Goal: Task Accomplishment & Management: Use online tool/utility

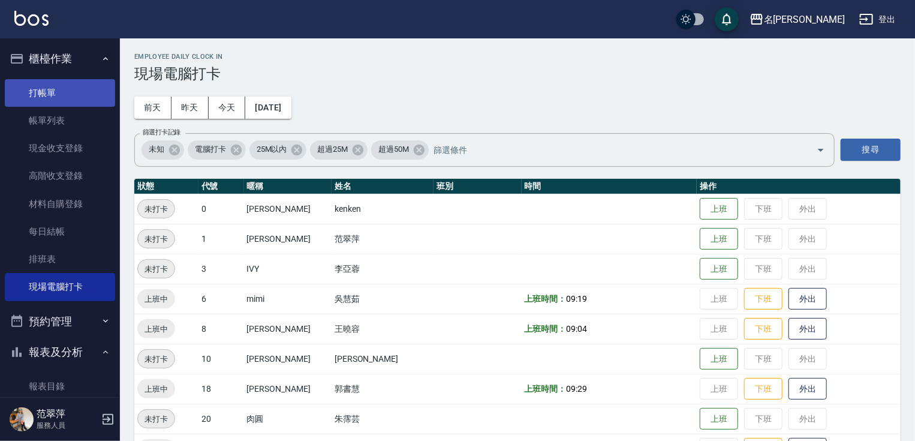
click at [68, 94] on link "打帳單" at bounding box center [60, 93] width 110 height 28
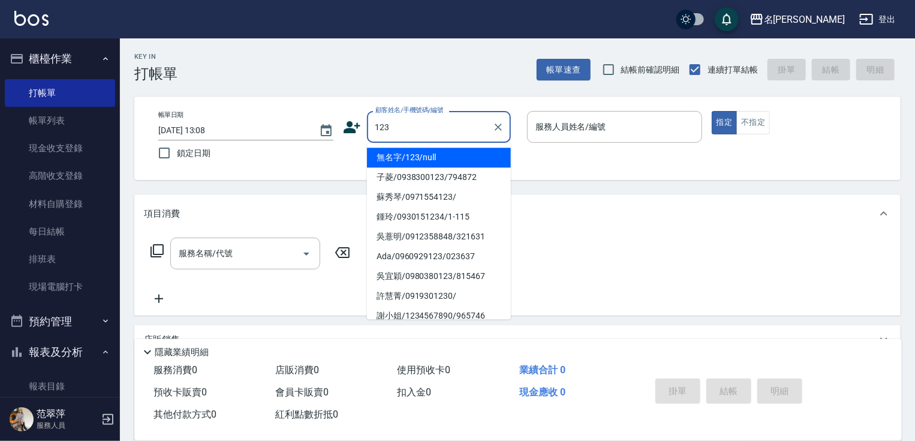
click at [438, 155] on li "無名字/123/null" at bounding box center [439, 158] width 144 height 20
type input "無名字/123/null"
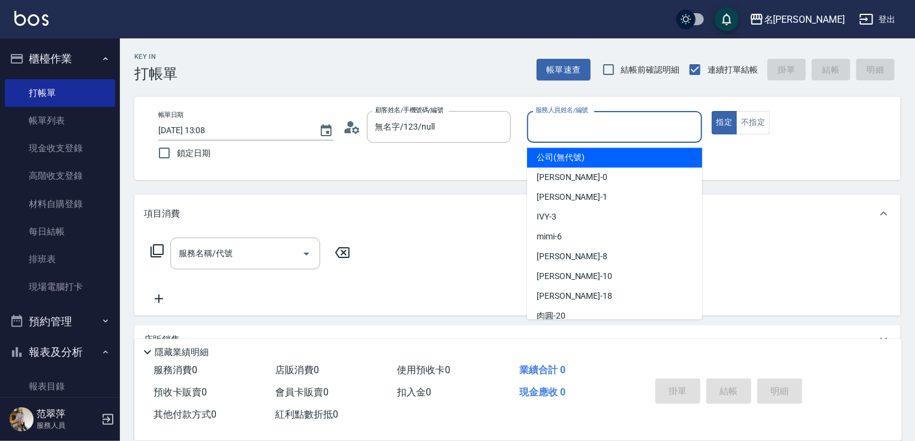
click at [585, 123] on input "服務人員姓名/編號" at bounding box center [615, 126] width 164 height 21
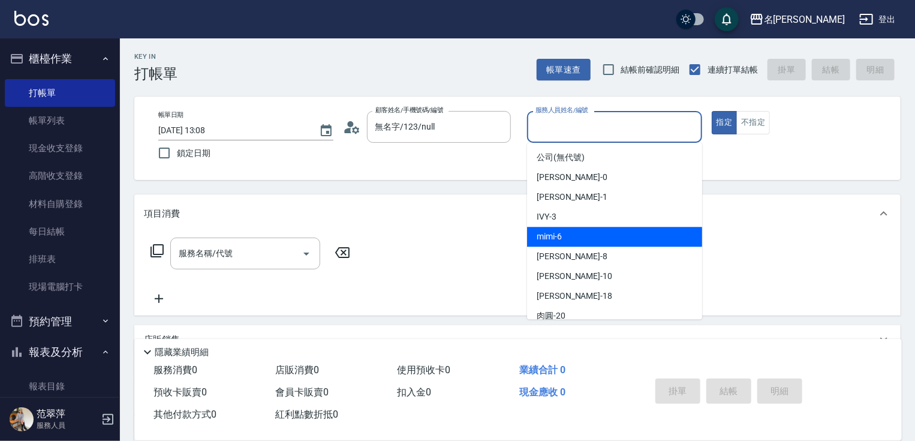
click at [578, 235] on div "mimi -6" at bounding box center [614, 237] width 175 height 20
type input "mimi-6"
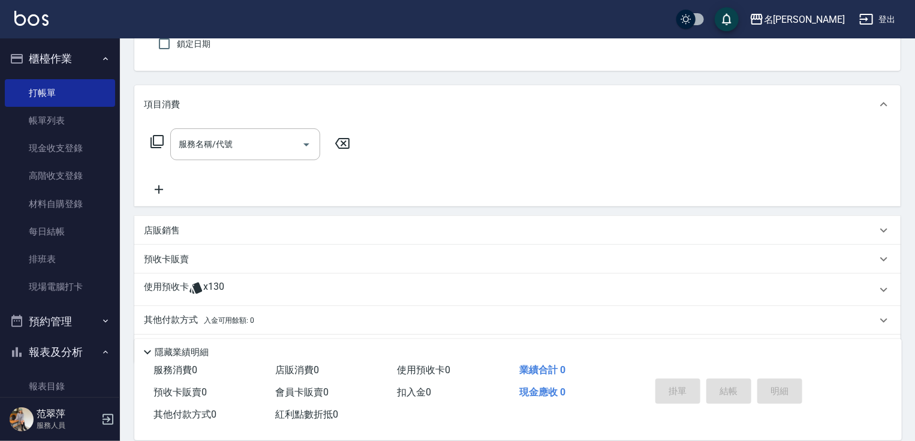
scroll to position [146, 0]
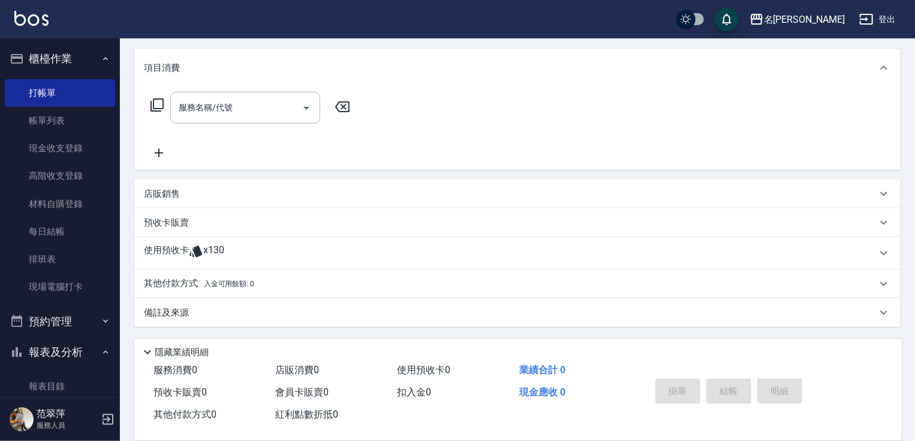
click at [166, 192] on p "店販銷售" at bounding box center [162, 194] width 36 height 13
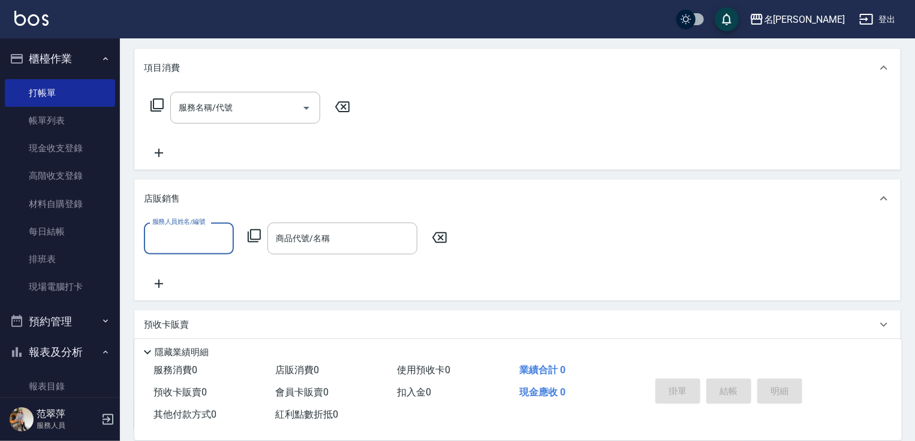
scroll to position [0, 0]
click at [209, 230] on input "服務人員姓名/編號" at bounding box center [188, 238] width 79 height 21
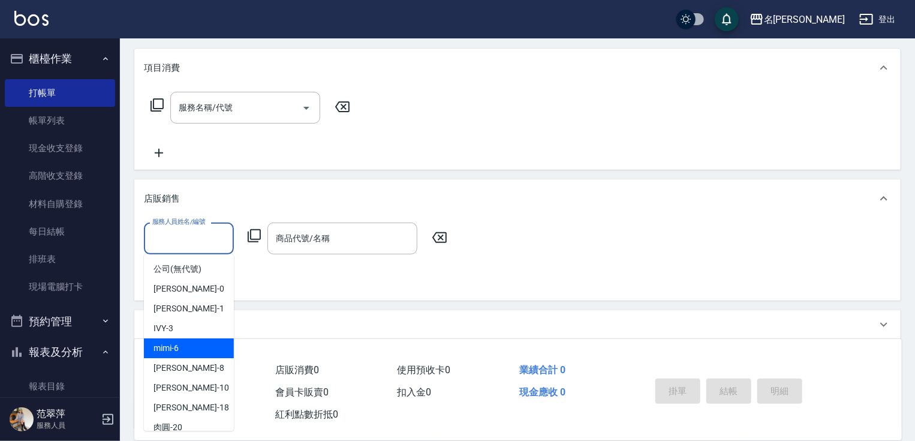
click at [192, 339] on div "mimi -6" at bounding box center [189, 348] width 90 height 20
type input "mimi-6"
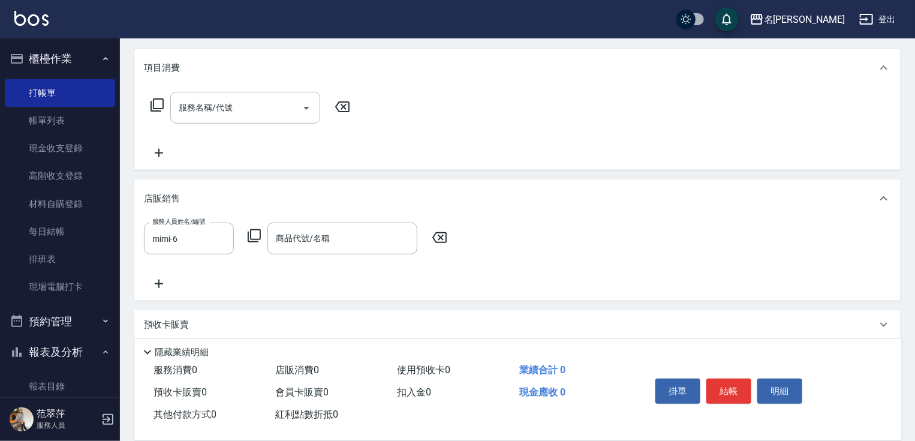
click at [254, 234] on icon at bounding box center [254, 235] width 14 height 14
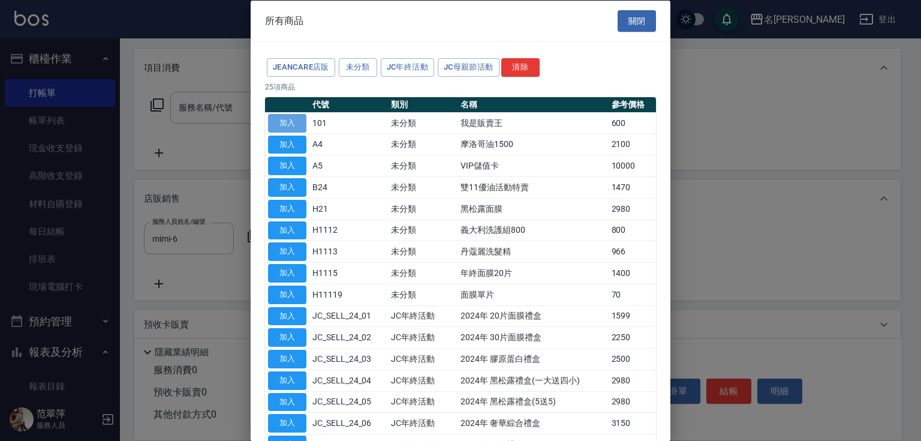
click at [276, 119] on button "加入" at bounding box center [287, 122] width 38 height 19
type input "我是販賣王"
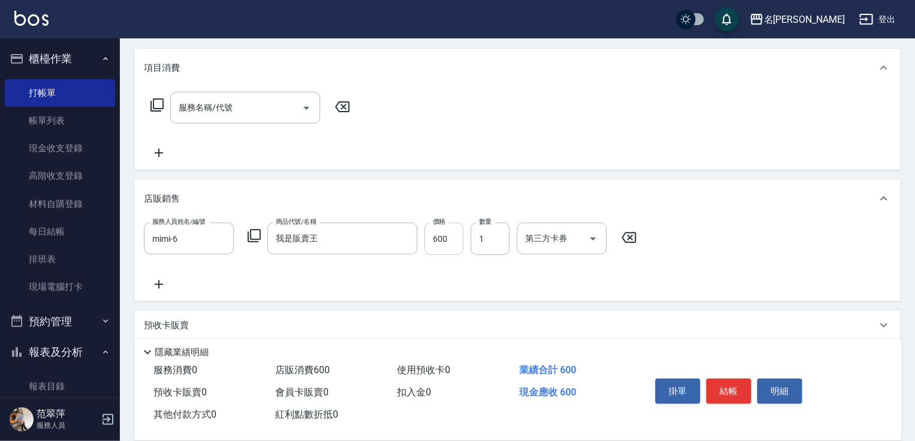
click at [435, 233] on input "600" at bounding box center [444, 238] width 39 height 32
type input "4480"
click at [739, 385] on button "結帳" at bounding box center [728, 390] width 45 height 25
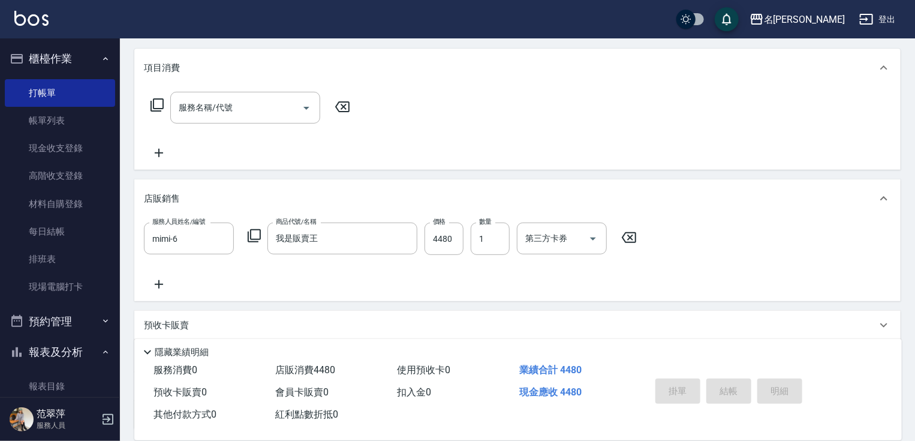
type input "[DATE] 13:09"
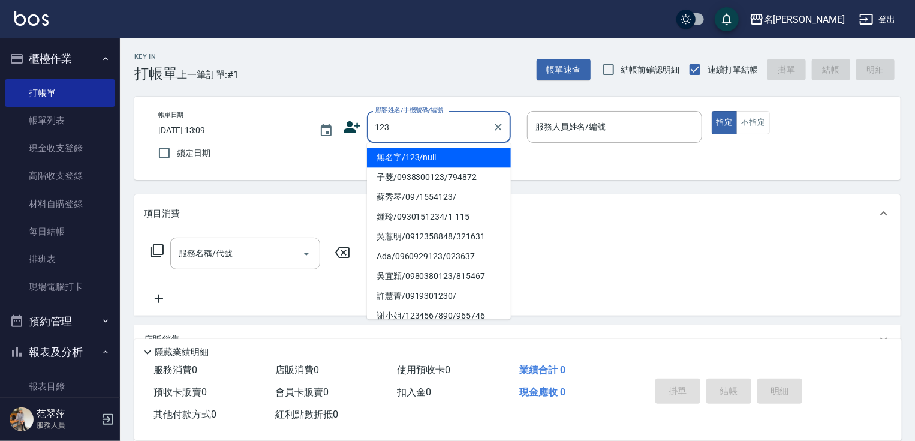
click at [451, 156] on li "無名字/123/null" at bounding box center [439, 158] width 144 height 20
type input "無名字/123/null"
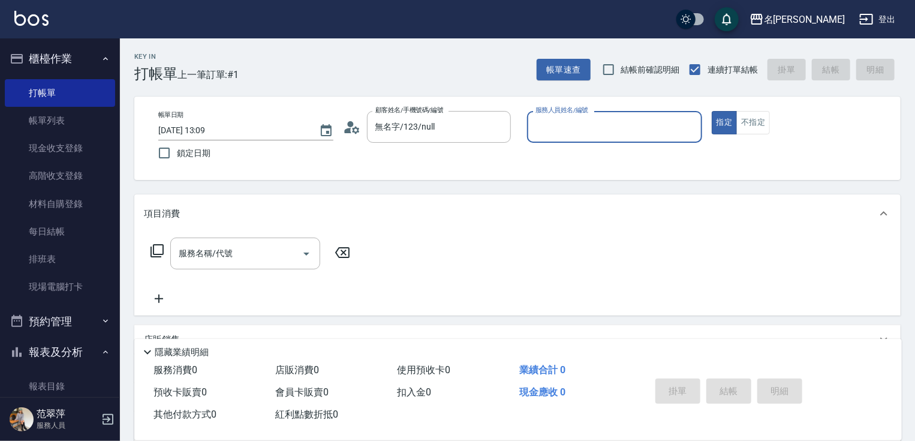
click at [561, 127] on input "服務人員姓名/編號" at bounding box center [615, 126] width 164 height 21
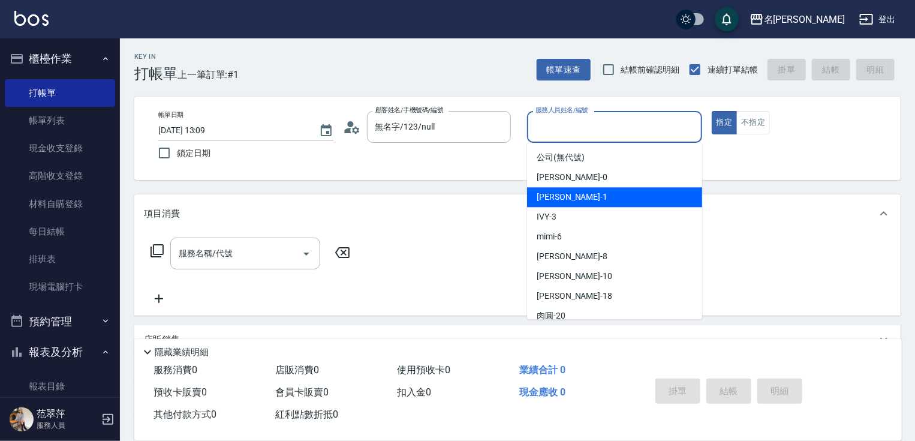
click at [564, 204] on div "[PERSON_NAME] -1" at bounding box center [614, 197] width 175 height 20
type input "Joanne-1"
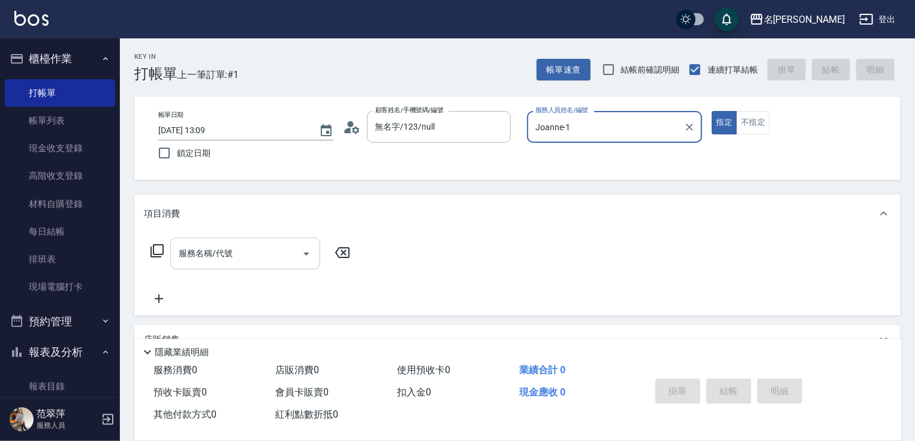
click at [251, 259] on input "服務名稱/代號" at bounding box center [236, 253] width 121 height 21
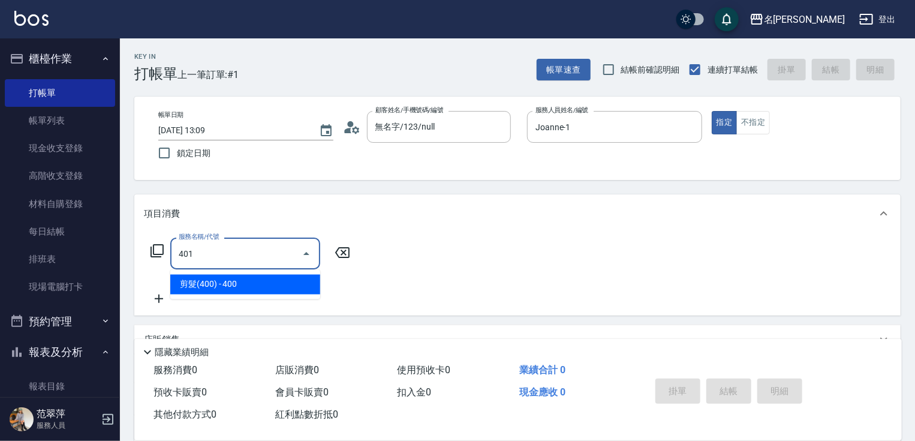
type input "剪髮(400)(401)"
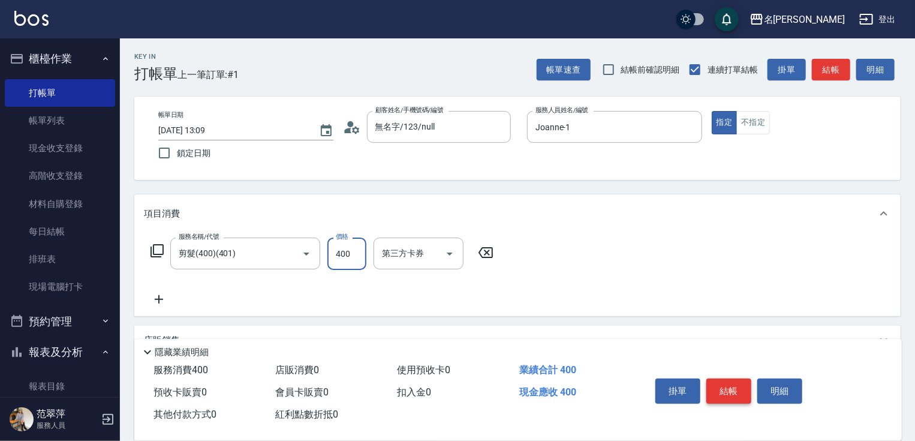
click at [735, 387] on button "結帳" at bounding box center [728, 390] width 45 height 25
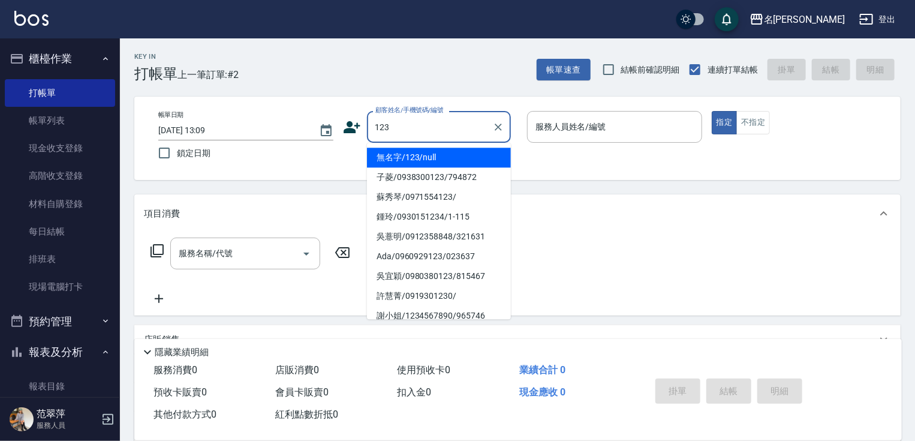
drag, startPoint x: 446, startPoint y: 158, endPoint x: 578, endPoint y: 144, distance: 132.6
click at [453, 160] on li "無名字/123/null" at bounding box center [439, 158] width 144 height 20
type input "無名字/123/null"
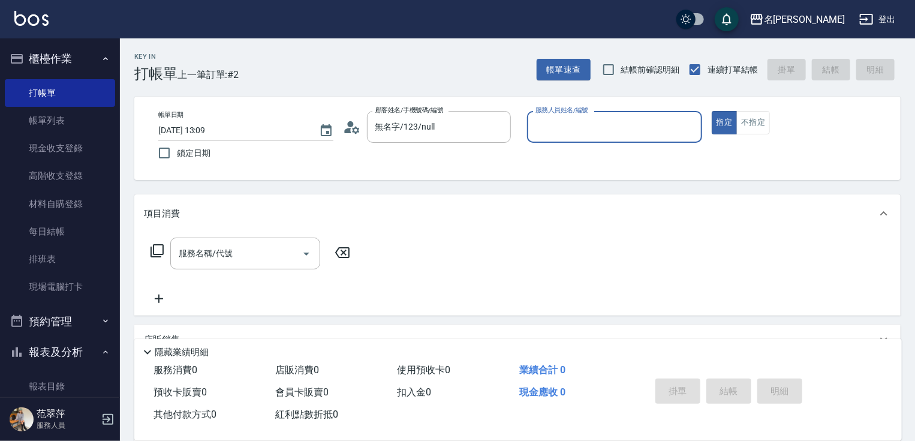
click at [573, 130] on input "服務人員姓名/編號" at bounding box center [615, 126] width 164 height 21
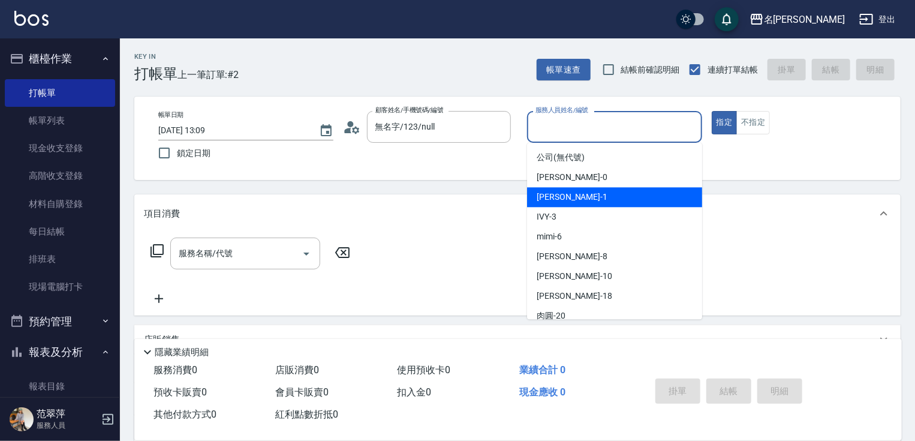
click at [578, 189] on div "[PERSON_NAME] -1" at bounding box center [614, 197] width 175 height 20
type input "Joanne-1"
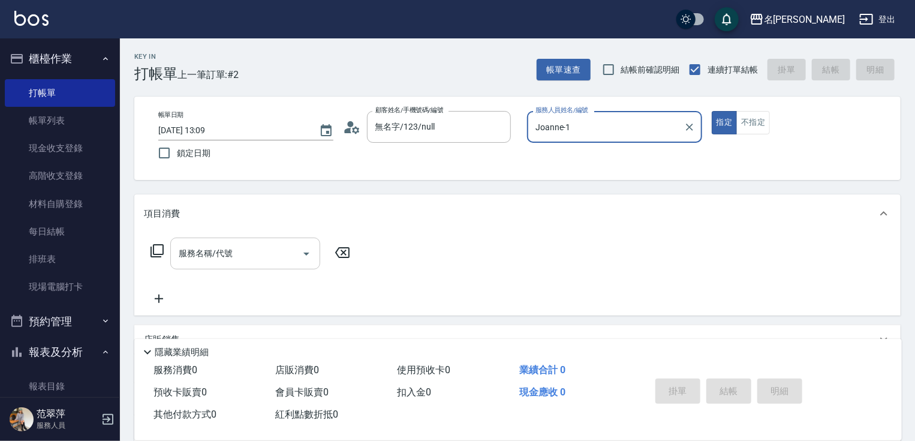
click at [288, 249] on input "服務名稱/代號" at bounding box center [236, 253] width 121 height 21
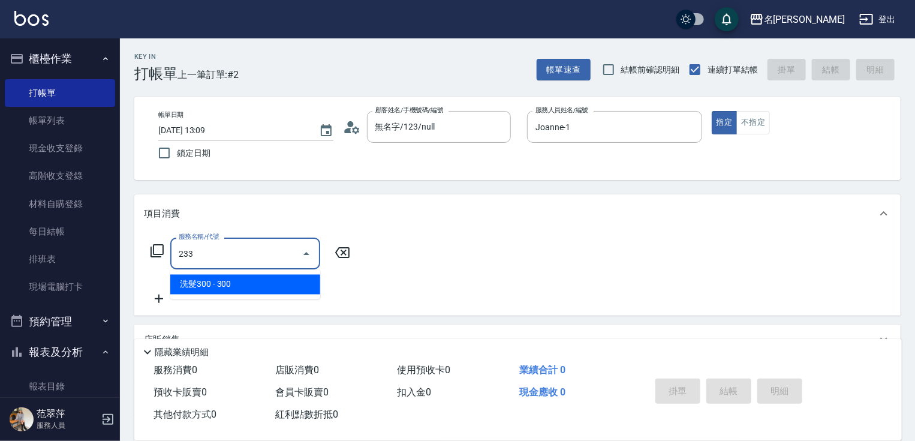
type input "洗髮300(233)"
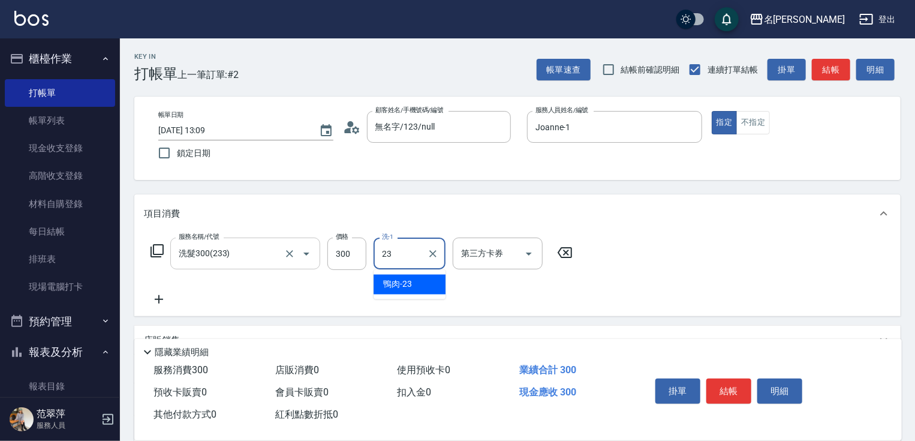
type input "鴨肉-23"
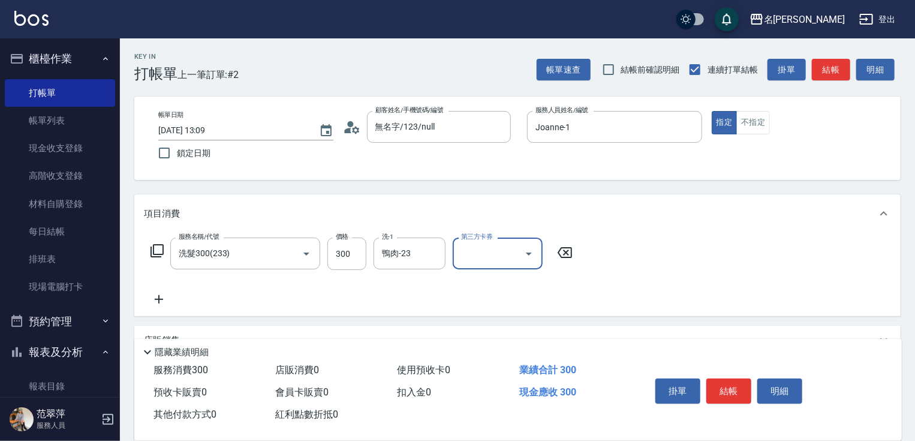
click at [163, 297] on icon at bounding box center [159, 299] width 30 height 14
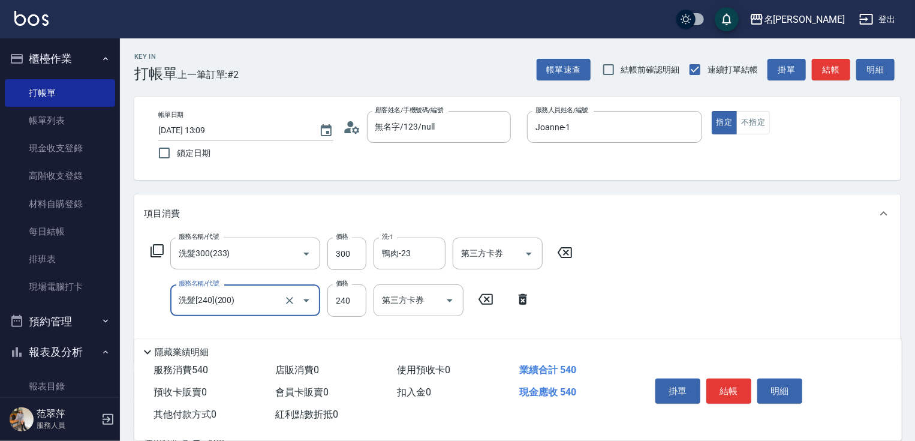
type input "洗髮[240](200)"
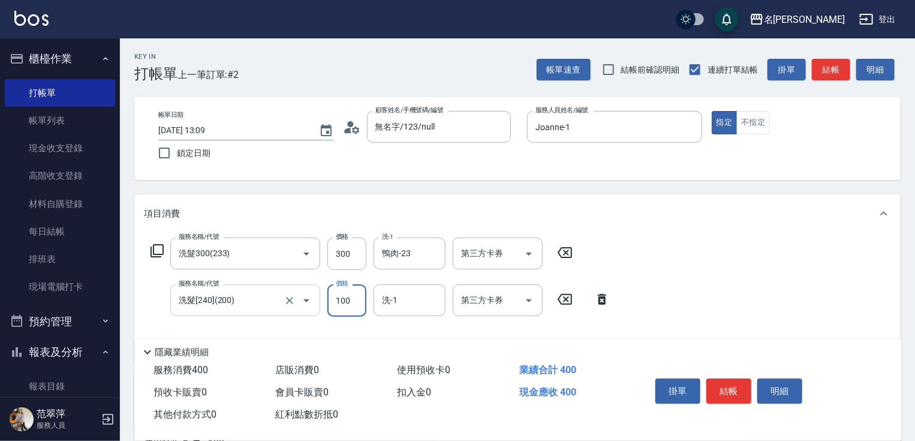
type input "100"
drag, startPoint x: 175, startPoint y: 299, endPoint x: 252, endPoint y: 297, distance: 76.8
click at [242, 297] on input "洗髮[240](200)" at bounding box center [229, 300] width 106 height 21
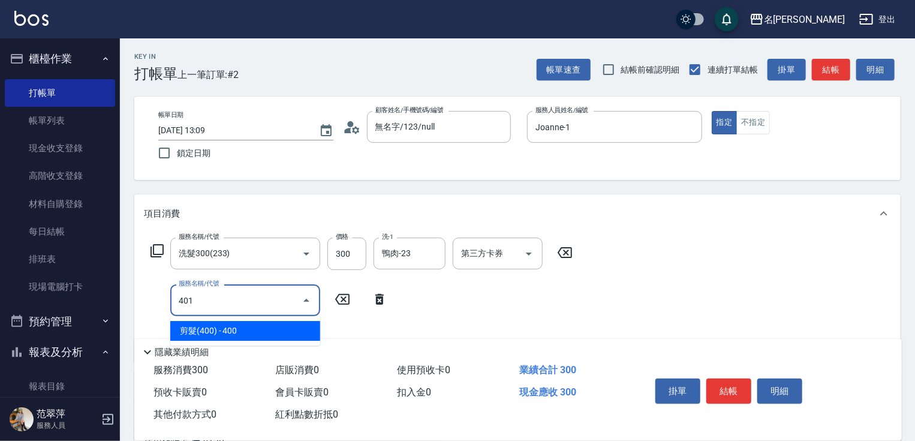
type input "剪髮(400)(401)"
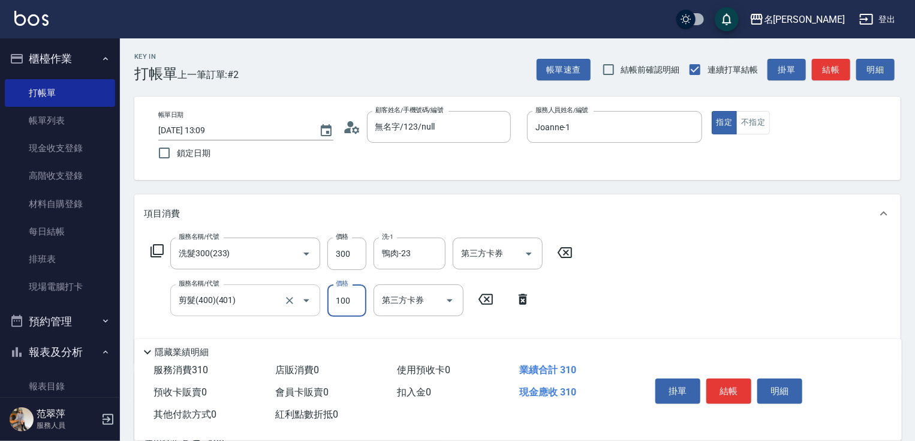
type input "100"
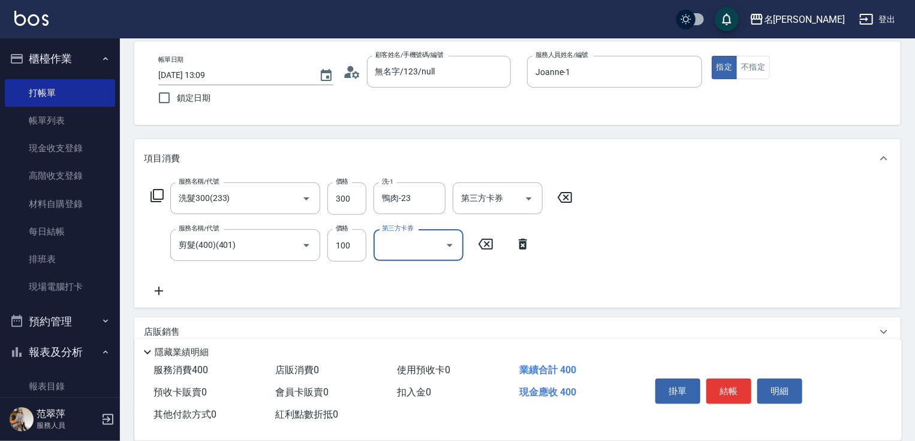
scroll to position [143, 0]
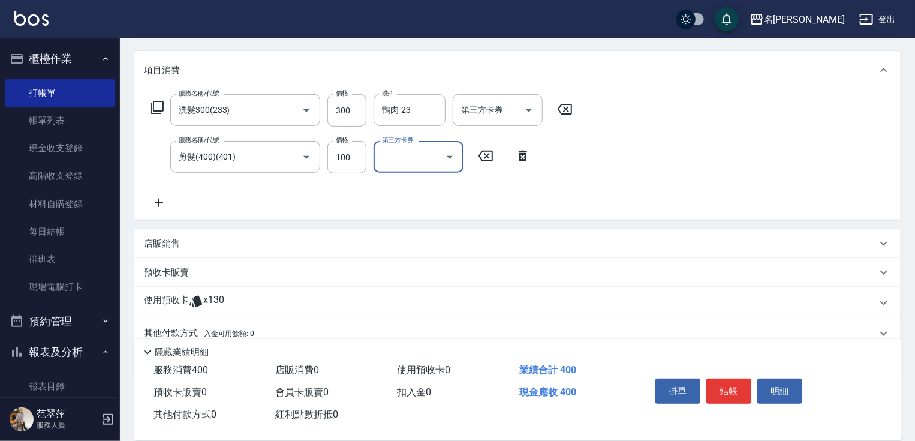
click at [160, 203] on icon at bounding box center [159, 202] width 30 height 14
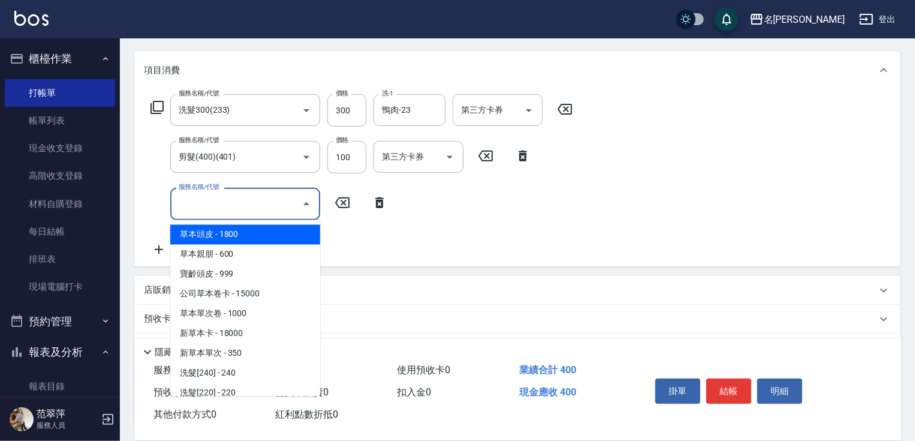
click at [184, 203] on input "服務名稱/代號" at bounding box center [236, 203] width 121 height 21
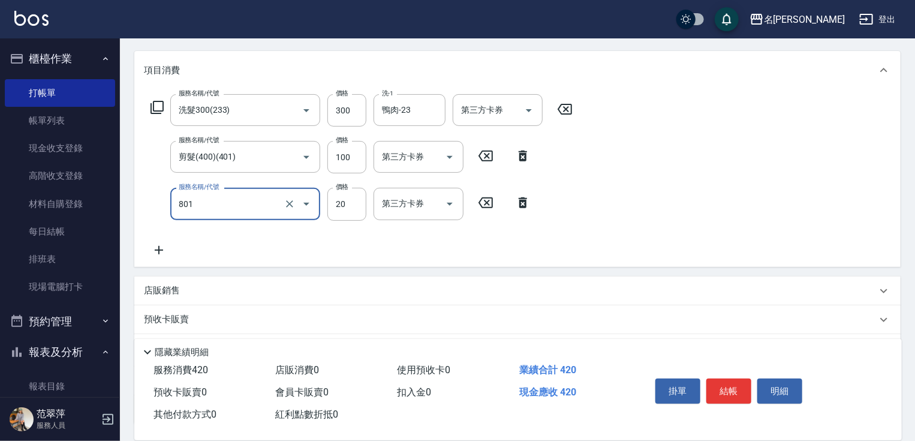
type input "潤絲20(801)"
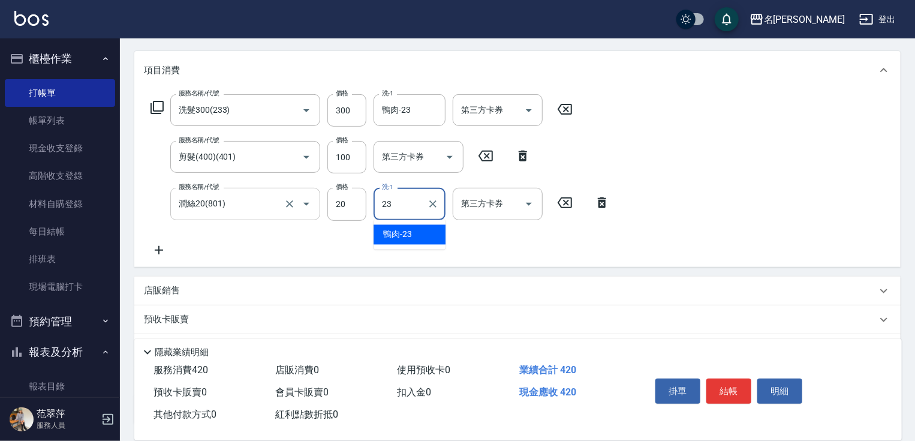
type input "鴨肉-23"
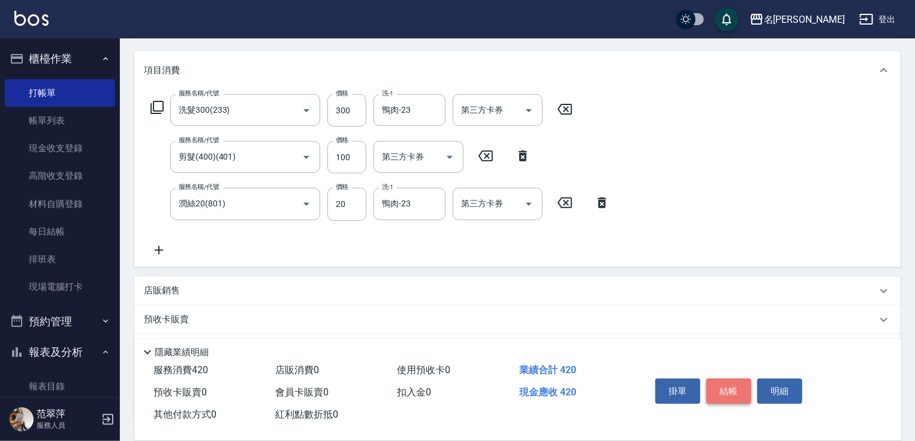
drag, startPoint x: 738, startPoint y: 389, endPoint x: 744, endPoint y: 389, distance: 6.6
click at [737, 389] on button "結帳" at bounding box center [728, 390] width 45 height 25
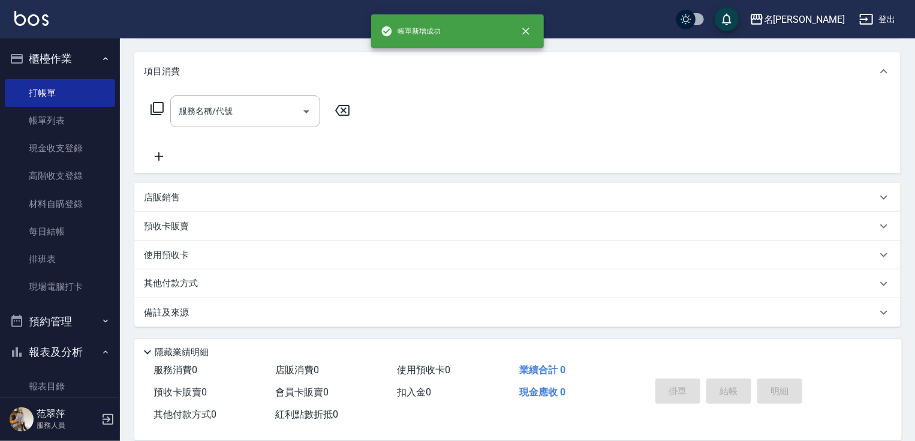
scroll to position [0, 0]
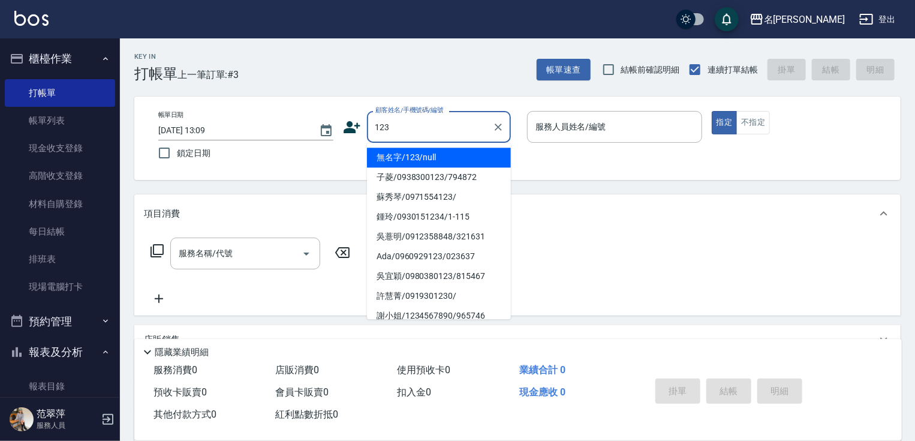
click at [431, 158] on li "無名字/123/null" at bounding box center [439, 158] width 144 height 20
type input "無名字/123/null"
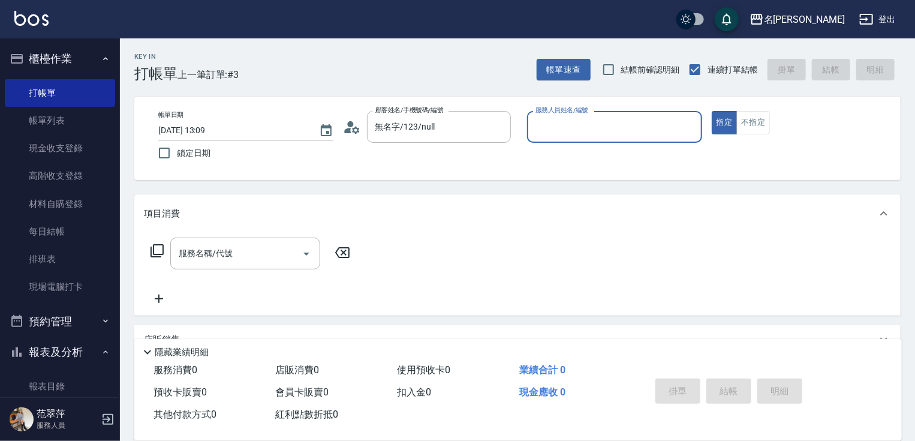
click at [561, 134] on input "服務人員姓名/編號" at bounding box center [615, 126] width 164 height 21
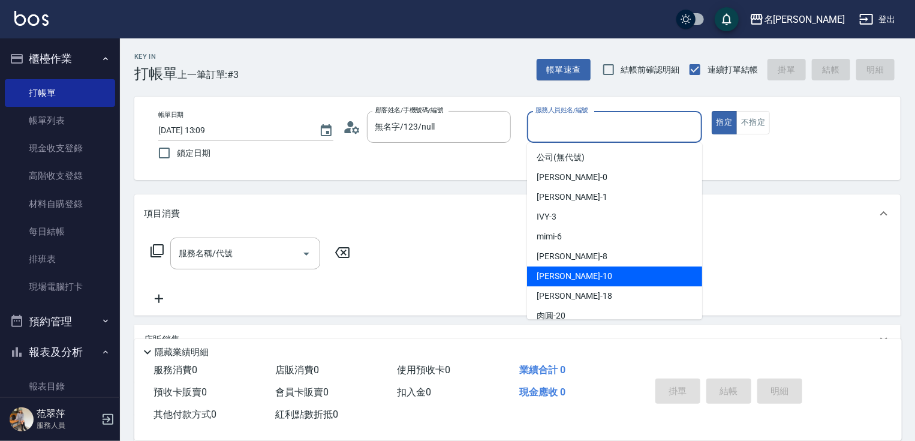
click at [574, 273] on div "[PERSON_NAME] -10" at bounding box center [614, 276] width 175 height 20
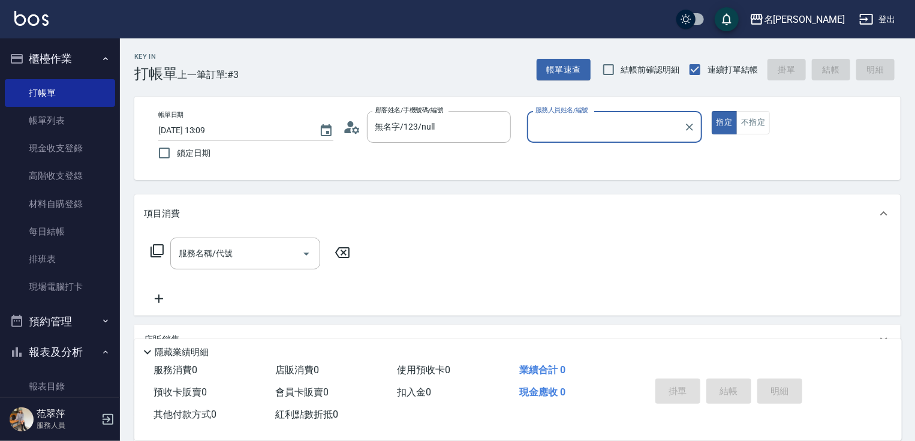
type input "[PERSON_NAME]-10"
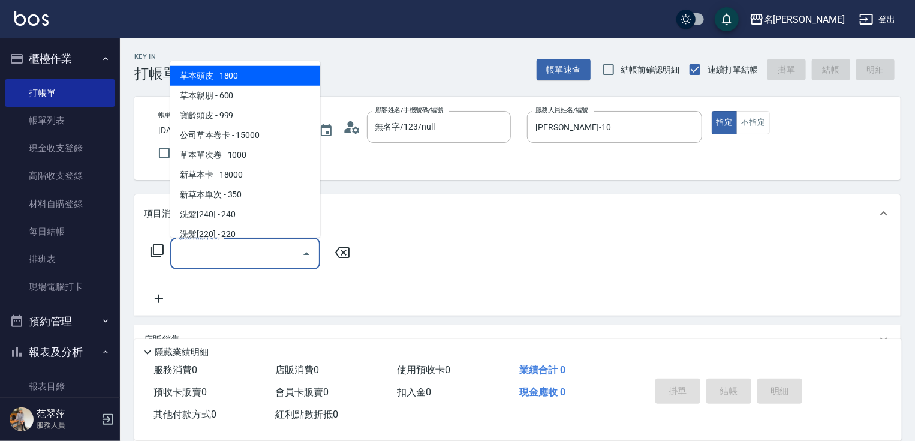
click at [256, 260] on input "服務名稱/代號" at bounding box center [236, 253] width 121 height 21
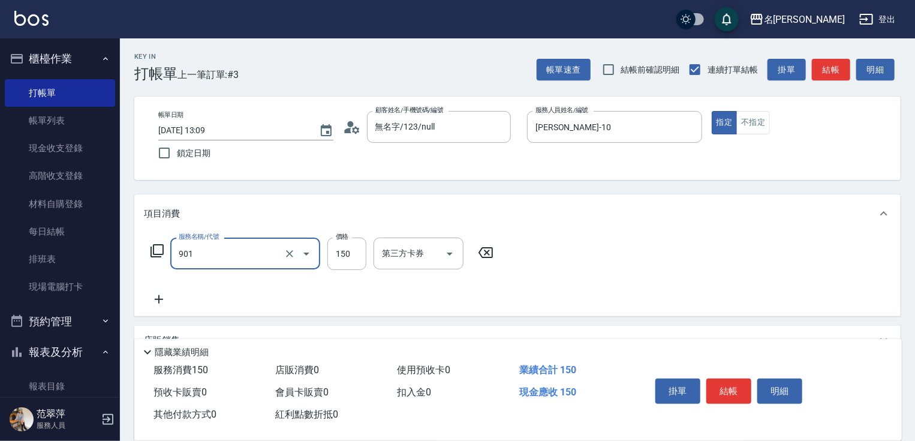
type input "修手[150](901)"
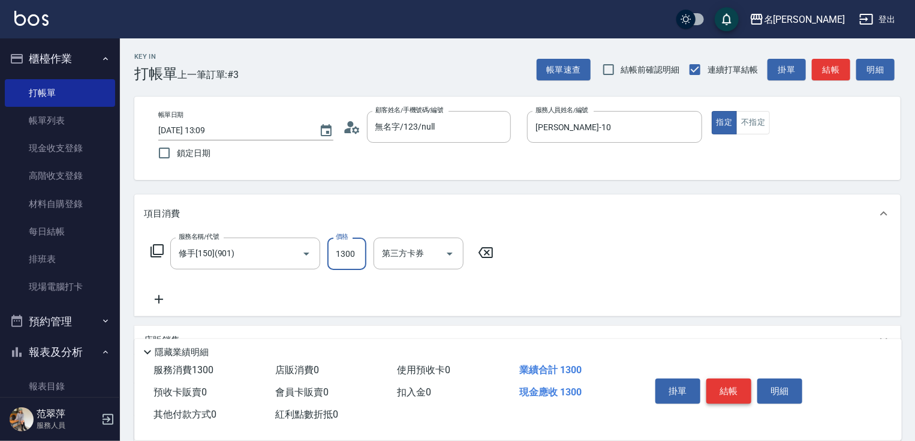
type input "1300"
click at [721, 378] on button "結帳" at bounding box center [728, 390] width 45 height 25
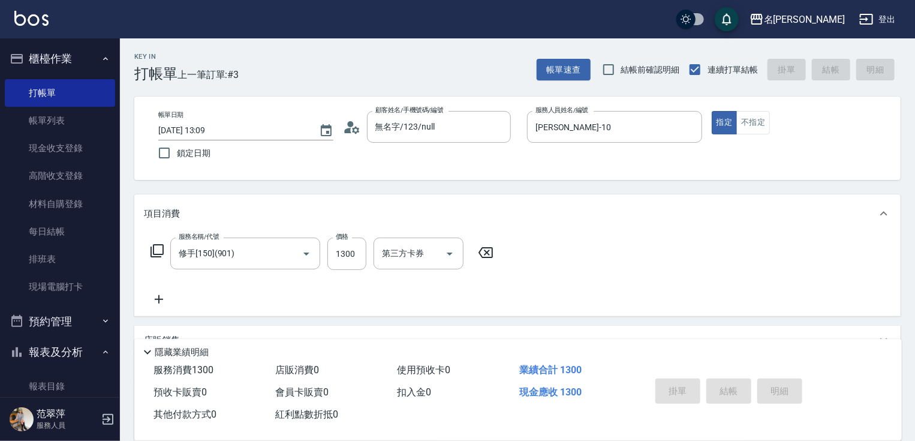
type input "[DATE] 14:01"
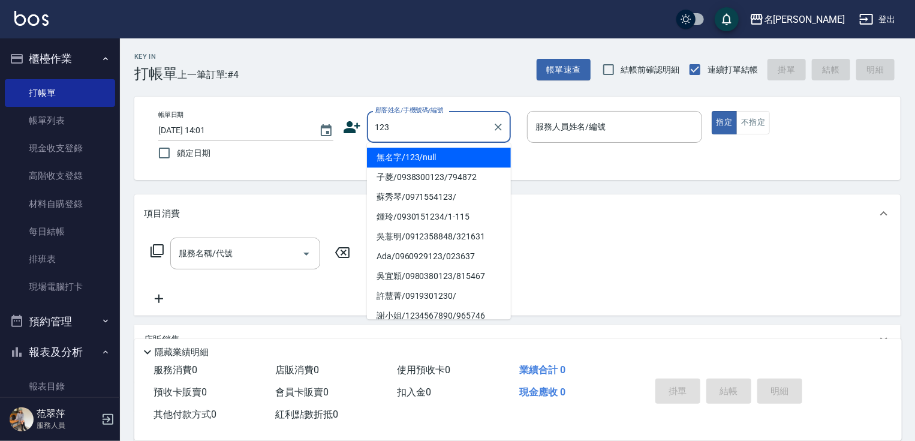
click at [456, 156] on li "無名字/123/null" at bounding box center [439, 158] width 144 height 20
type input "無名字/123/null"
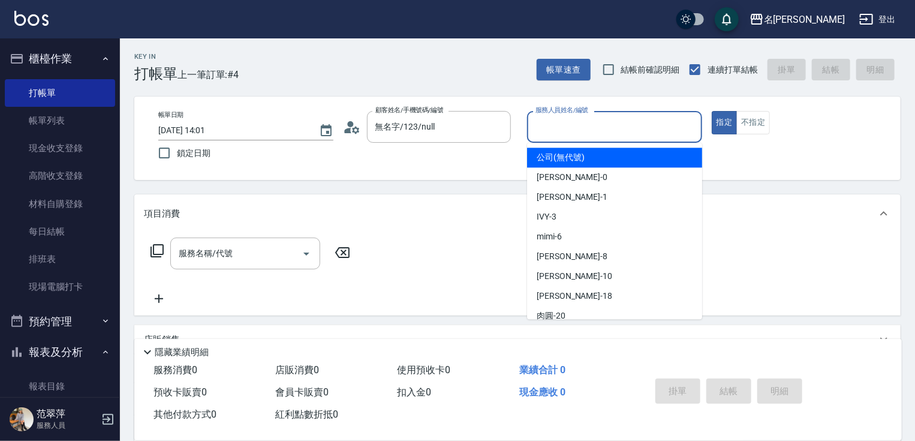
drag, startPoint x: 582, startPoint y: 122, endPoint x: 560, endPoint y: 180, distance: 61.7
click at [582, 122] on input "服務人員姓名/編號" at bounding box center [615, 126] width 164 height 21
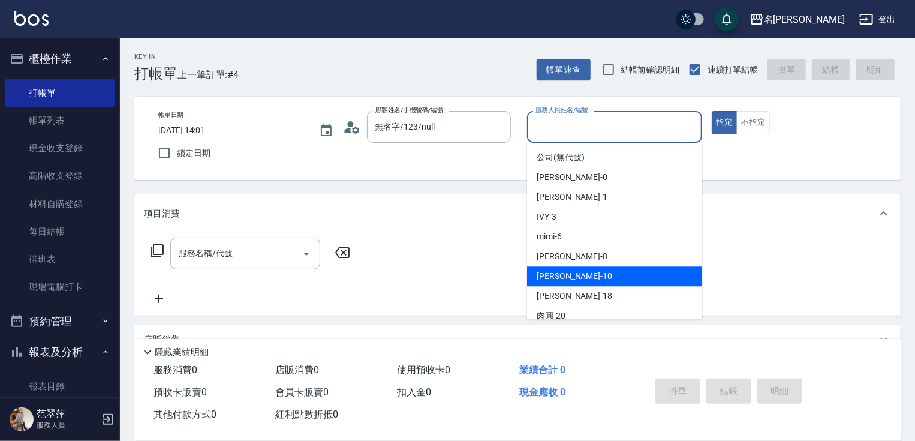
click at [552, 286] on ul "公司 (無代號) [PERSON_NAME] -0 [PERSON_NAME] -1 IVY -3 mimi -6 曉容 -8 [PERSON_NAME] -…" at bounding box center [614, 231] width 175 height 176
click at [540, 276] on span "[PERSON_NAME] -10" at bounding box center [575, 276] width 76 height 13
type input "[PERSON_NAME]-10"
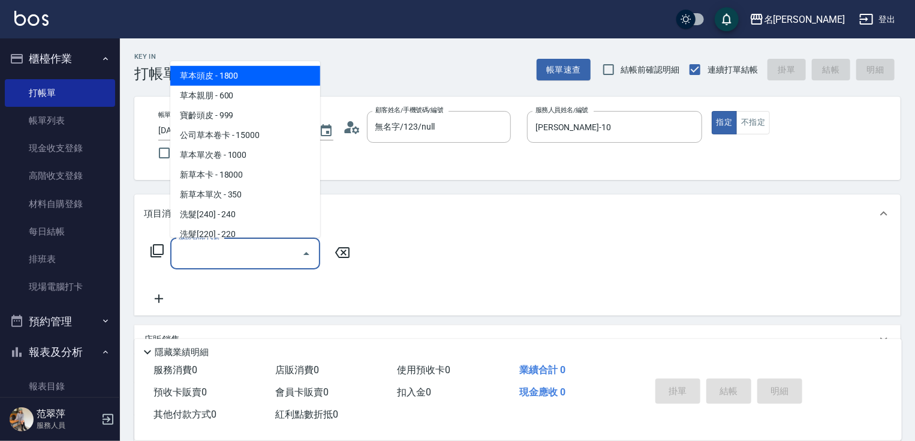
click at [250, 245] on input "服務名稱/代號" at bounding box center [236, 253] width 121 height 21
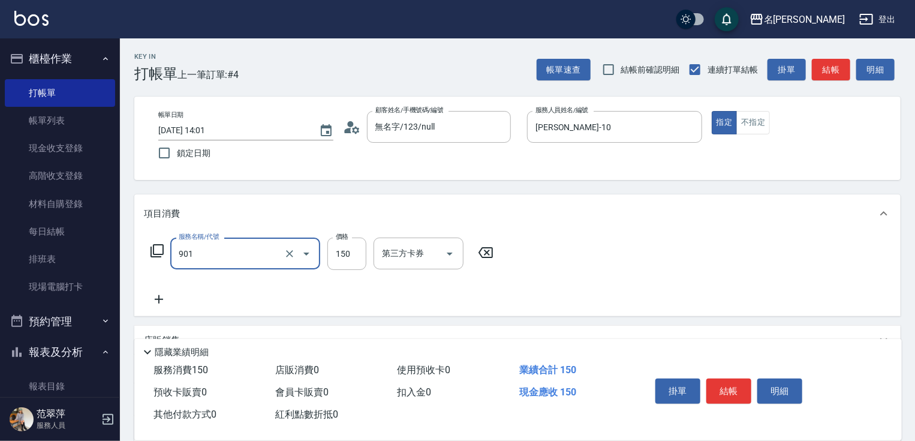
type input "修手[150](901)"
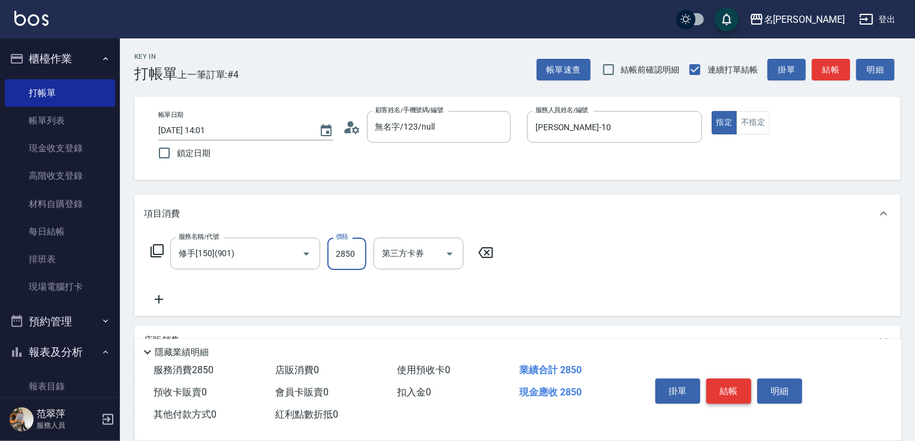
type input "2850"
click at [715, 387] on button "結帳" at bounding box center [728, 390] width 45 height 25
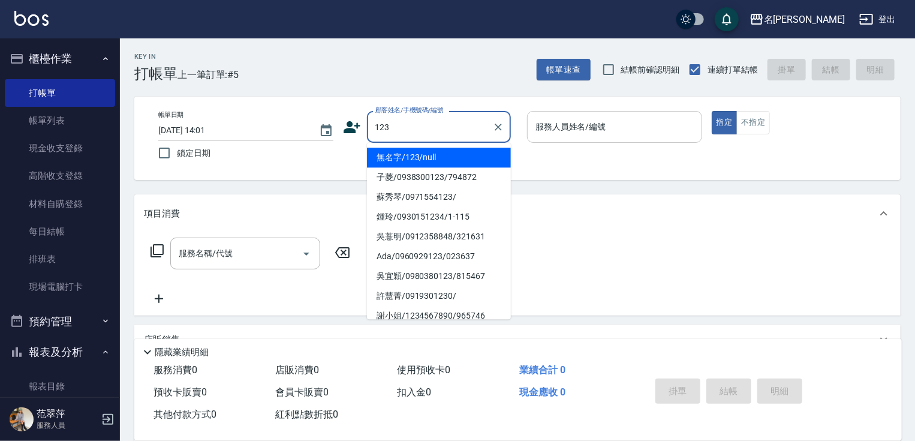
drag, startPoint x: 450, startPoint y: 158, endPoint x: 565, endPoint y: 142, distance: 116.3
click at [452, 155] on li "無名字/123/null" at bounding box center [439, 158] width 144 height 20
type input "無名字/123/null"
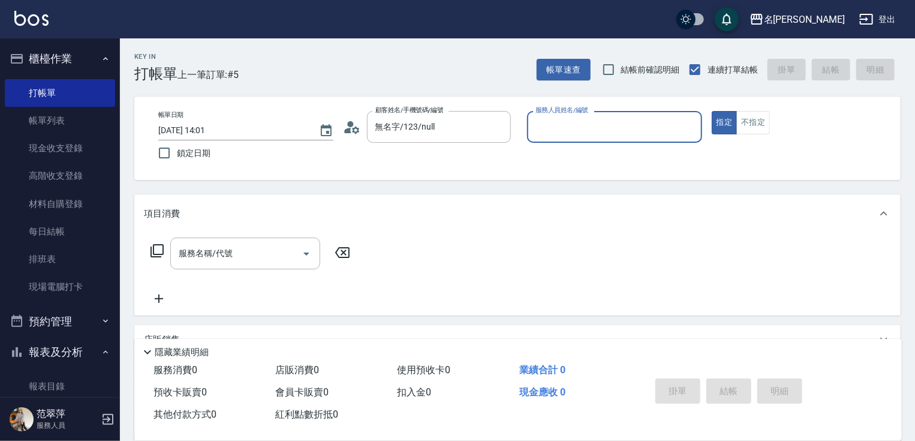
click at [580, 139] on div "服務人員姓名/編號" at bounding box center [614, 127] width 175 height 32
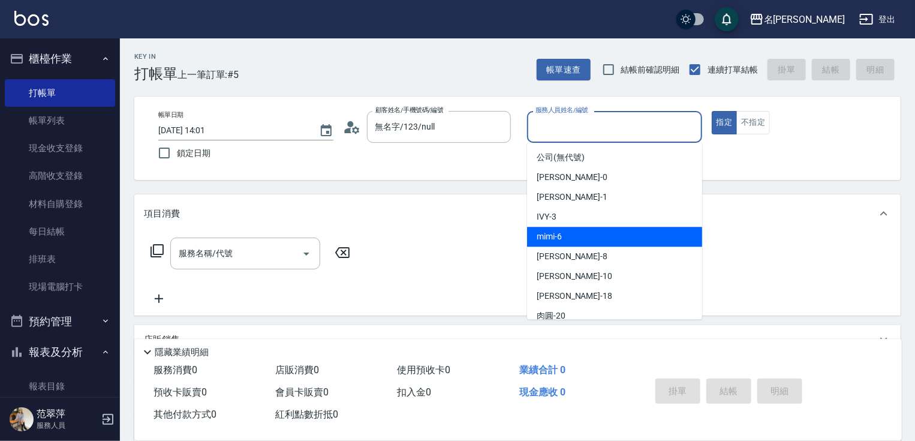
drag, startPoint x: 570, startPoint y: 241, endPoint x: 399, endPoint y: 242, distance: 170.3
click at [570, 242] on div "mimi -6" at bounding box center [614, 237] width 175 height 20
type input "mimi-6"
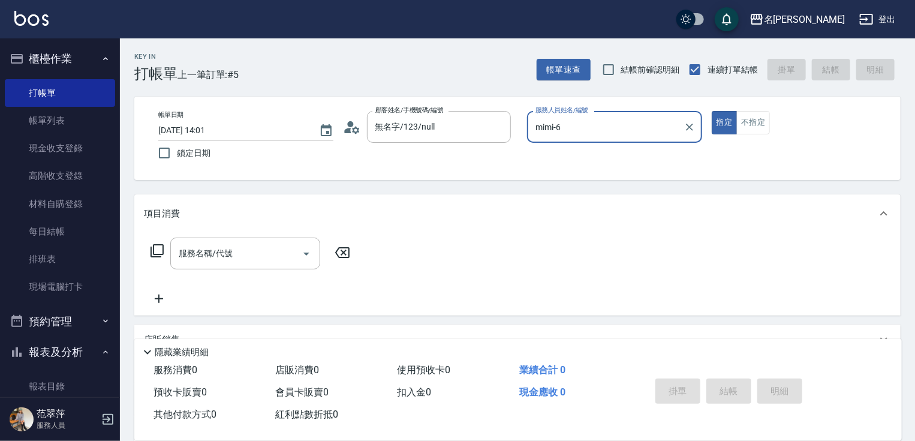
click at [154, 247] on icon at bounding box center [157, 250] width 14 height 14
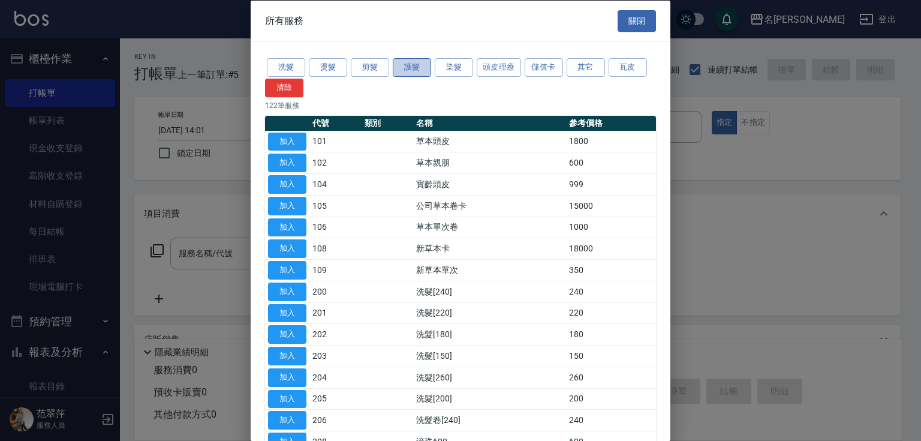
click at [408, 65] on button "護髮" at bounding box center [412, 67] width 38 height 19
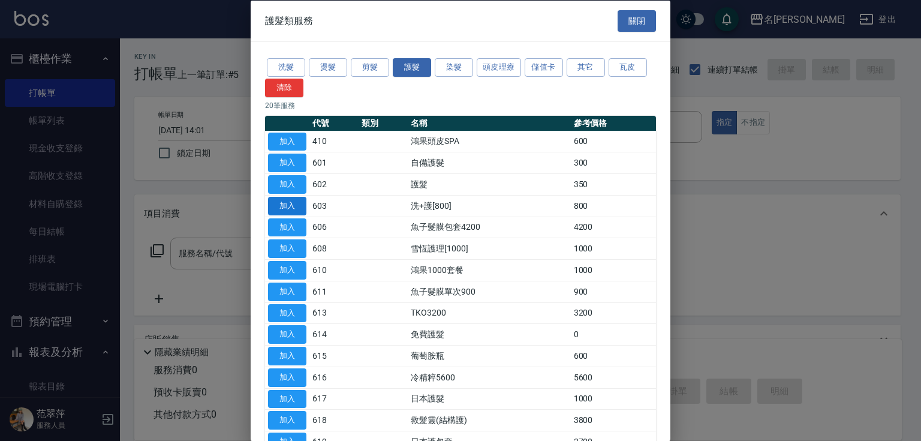
click at [295, 204] on button "加入" at bounding box center [287, 205] width 38 height 19
type input "洗+護[800](603)"
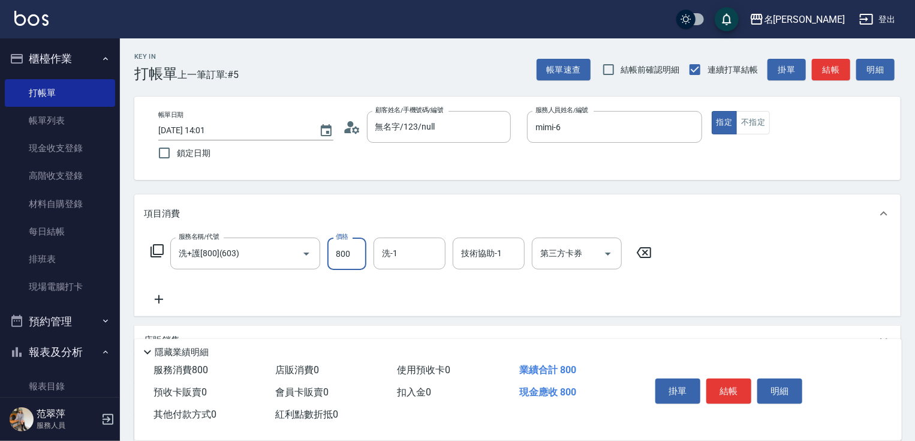
click at [342, 257] on input "800" at bounding box center [346, 253] width 39 height 32
type input "0"
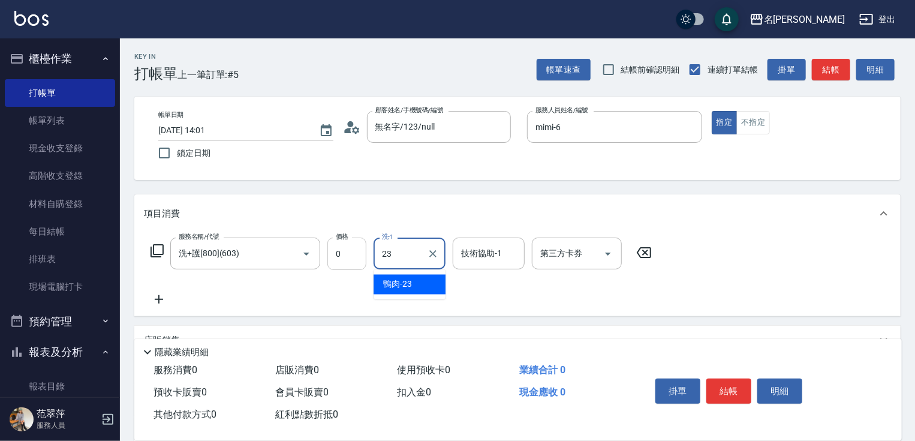
type input "鴨肉-23"
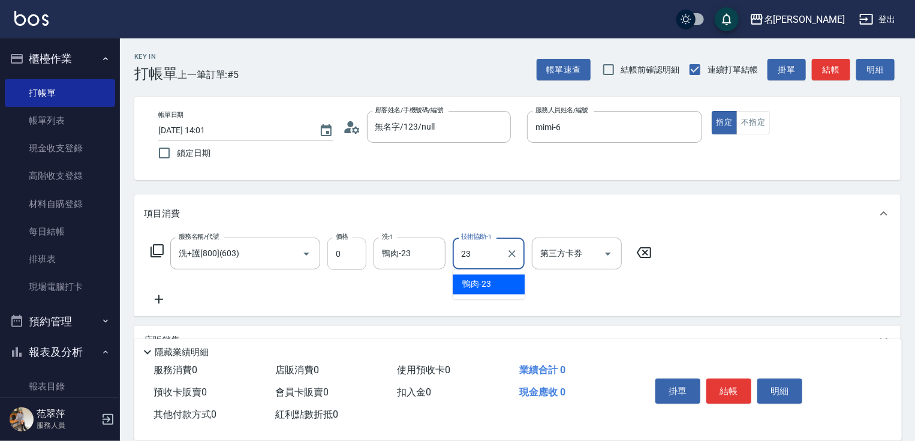
type input "鴨肉-23"
drag, startPoint x: 164, startPoint y: 293, endPoint x: 166, endPoint y: 278, distance: 15.1
click at [164, 291] on div "服務名稱/代號 洗+護[800](603) 服務名稱/代號 價格 0 價格 洗-1 鴨肉-23 洗-1 技術協助-1 鴨肉-23 技術協助-1 第三方卡券 第…" at bounding box center [401, 271] width 515 height 69
drag, startPoint x: 161, startPoint y: 299, endPoint x: 163, endPoint y: 264, distance: 34.8
click at [161, 296] on icon at bounding box center [159, 299] width 30 height 14
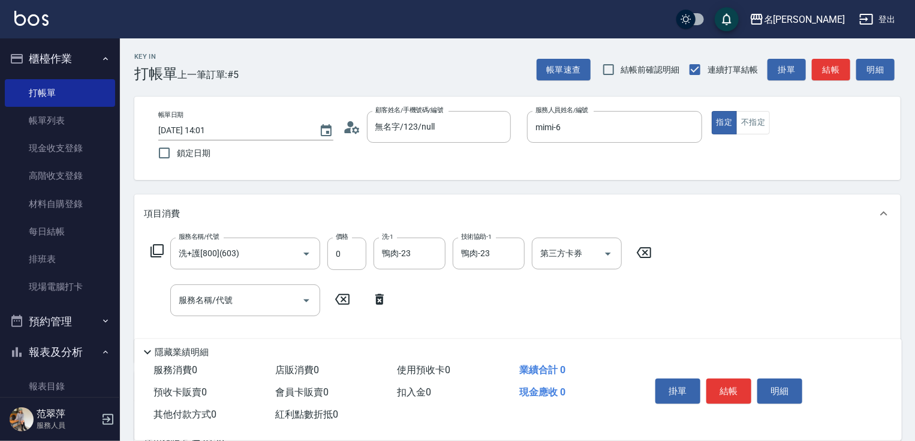
click at [163, 245] on icon at bounding box center [157, 250] width 13 height 13
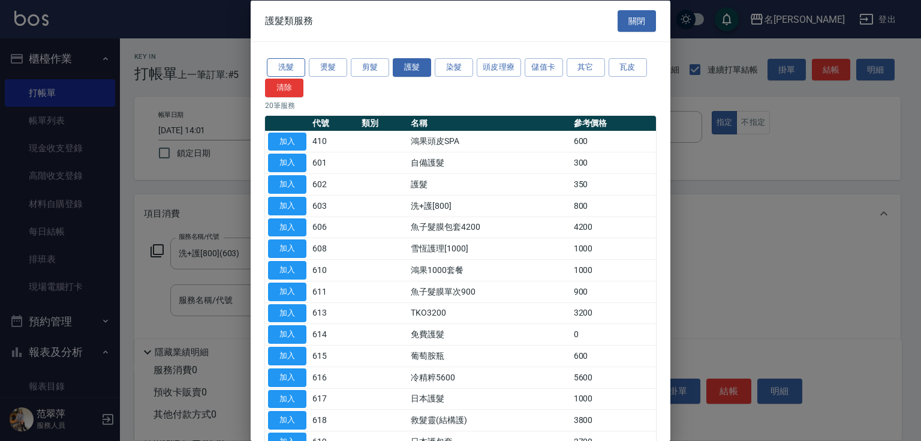
click at [288, 67] on button "洗髮" at bounding box center [286, 67] width 38 height 19
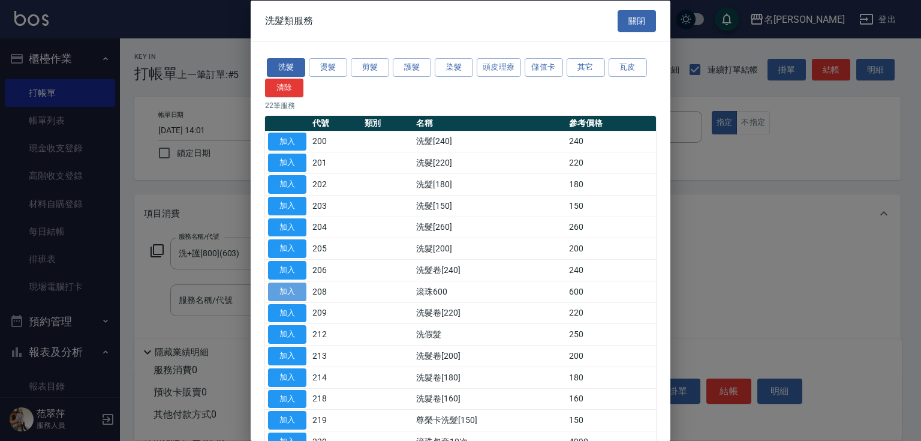
click at [279, 293] on button "加入" at bounding box center [287, 291] width 38 height 19
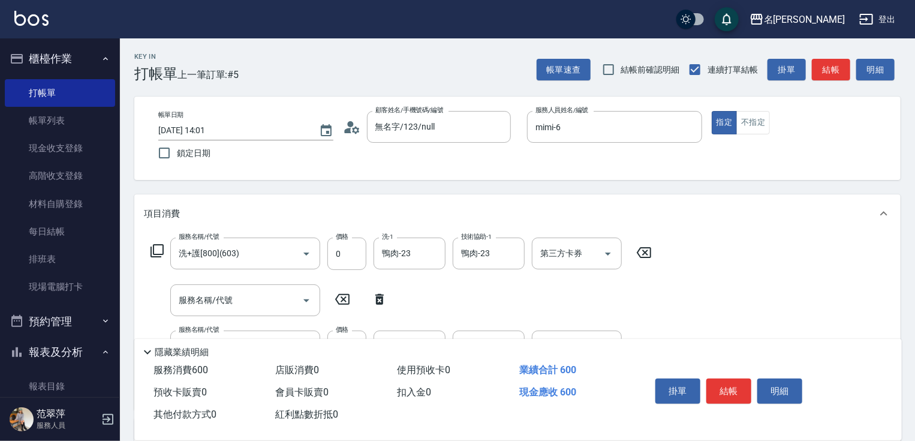
scroll to position [140, 0]
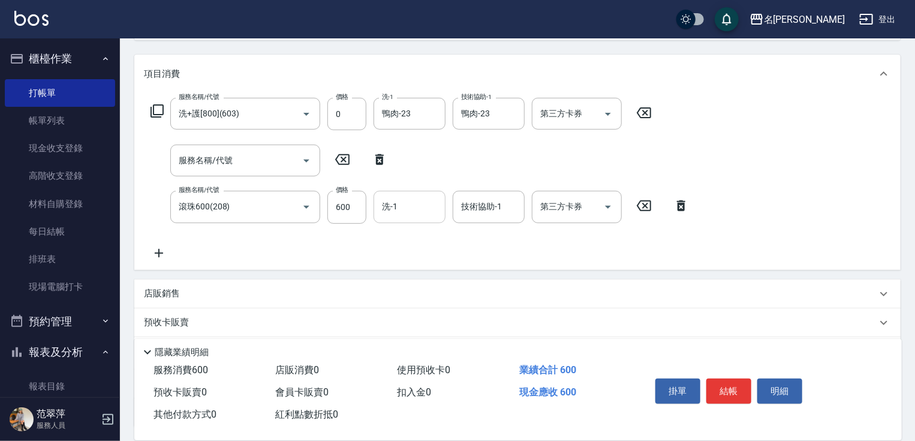
click at [400, 211] on input "洗-1" at bounding box center [409, 206] width 61 height 21
type input "鴨肉-23"
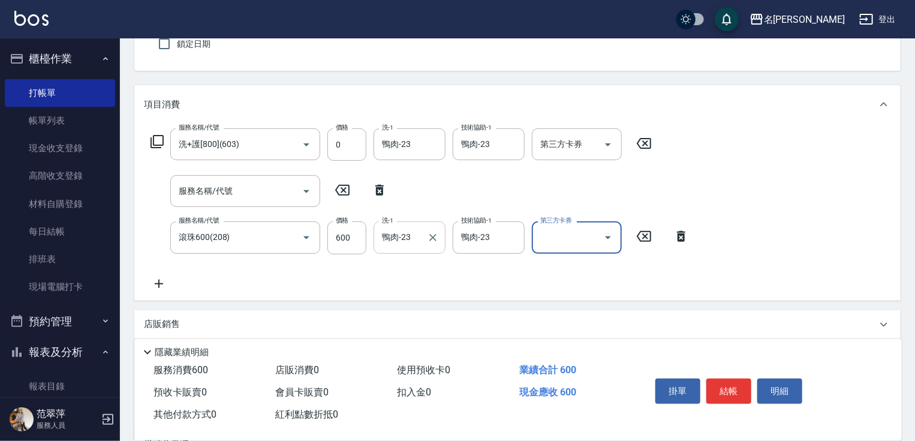
scroll to position [92, 0]
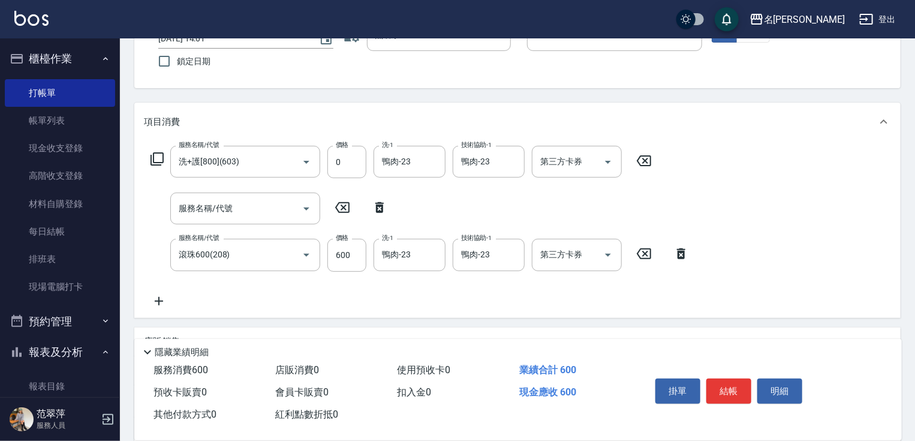
click at [157, 299] on icon at bounding box center [159, 301] width 30 height 14
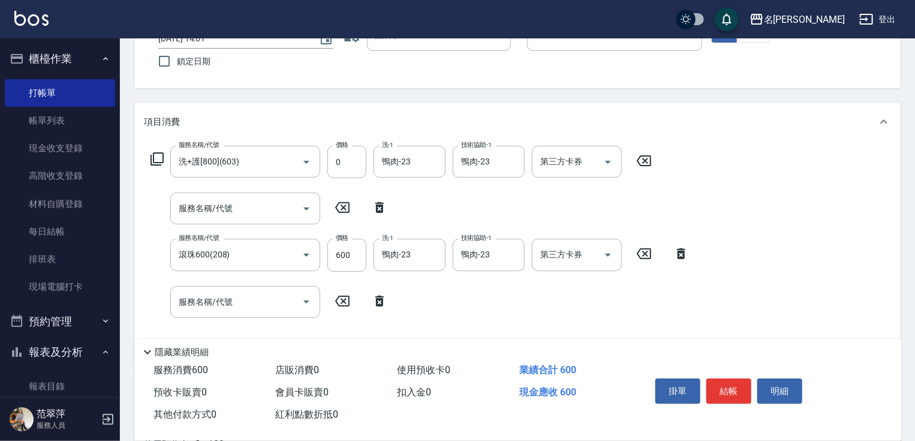
click at [158, 154] on icon at bounding box center [157, 159] width 14 height 14
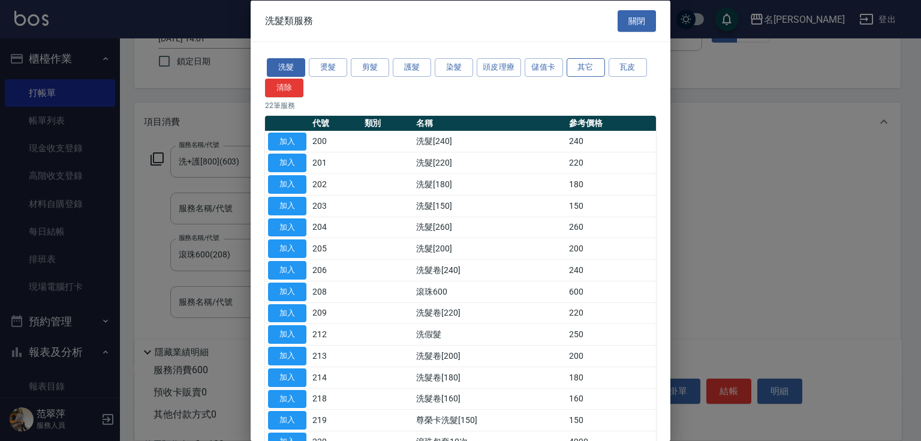
click at [588, 67] on button "其它" at bounding box center [586, 67] width 38 height 19
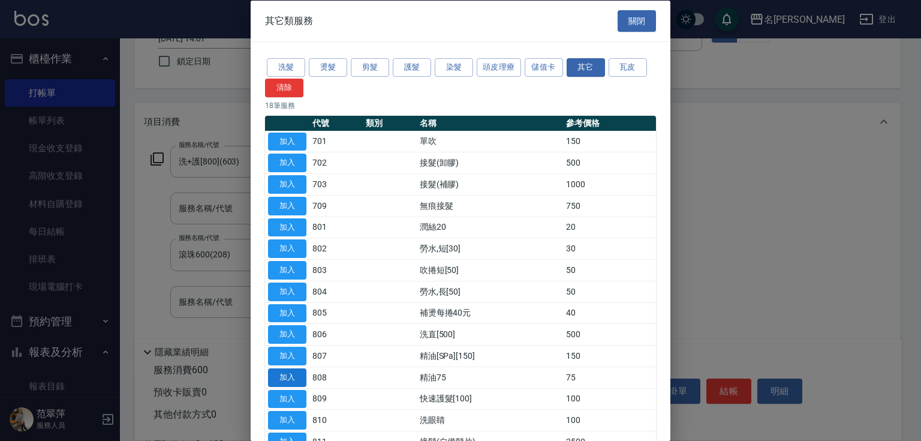
click at [295, 379] on button "加入" at bounding box center [287, 377] width 38 height 19
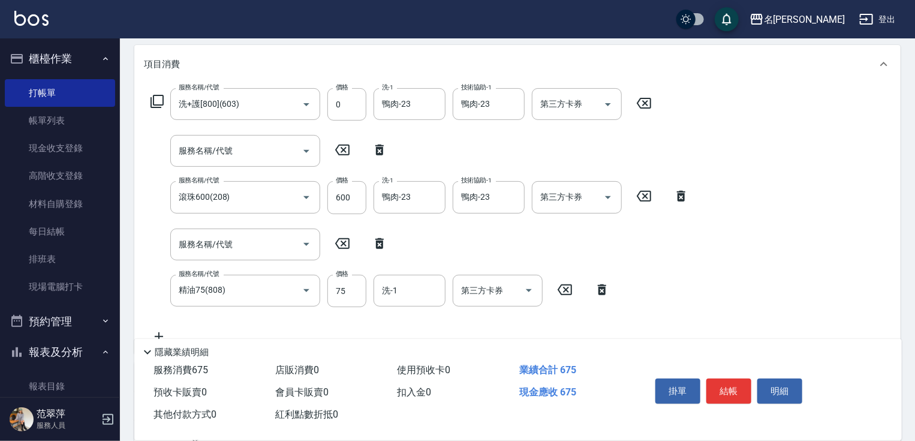
scroll to position [194, 0]
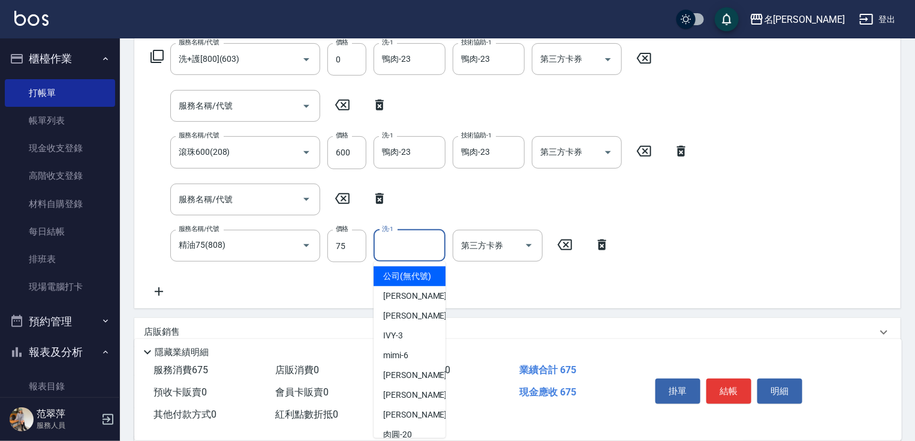
click at [398, 245] on input "洗-1" at bounding box center [409, 245] width 61 height 21
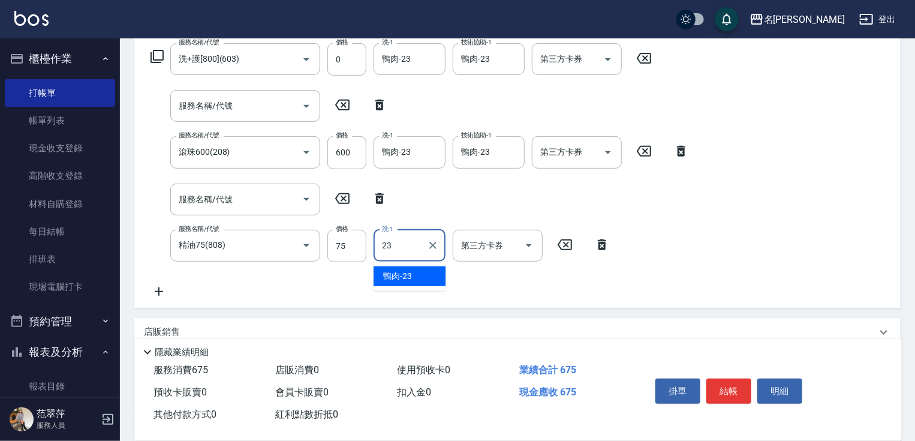
type input "鴨肉-23"
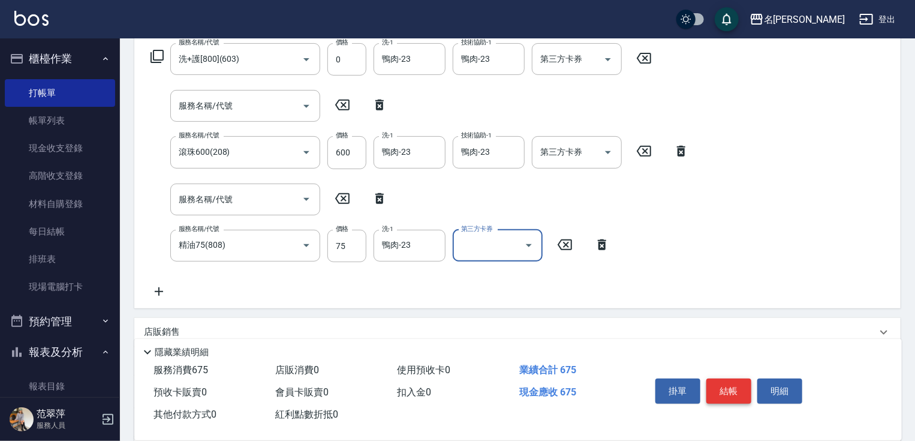
click at [722, 384] on button "結帳" at bounding box center [728, 390] width 45 height 25
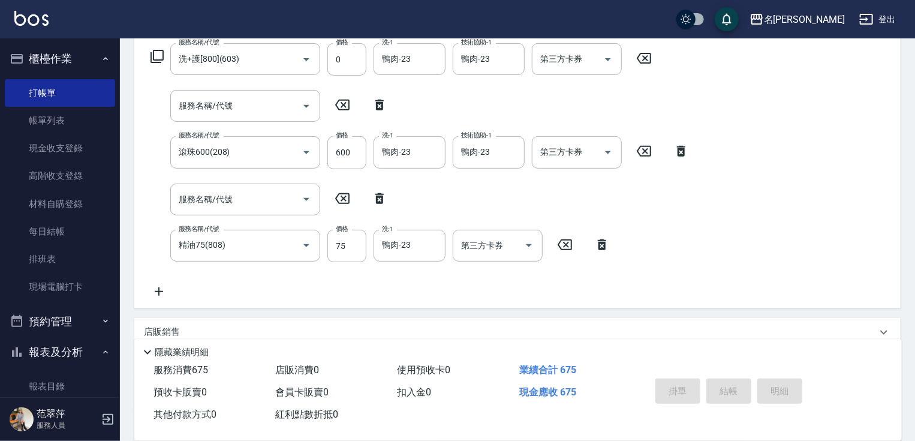
type input "[DATE] 14:02"
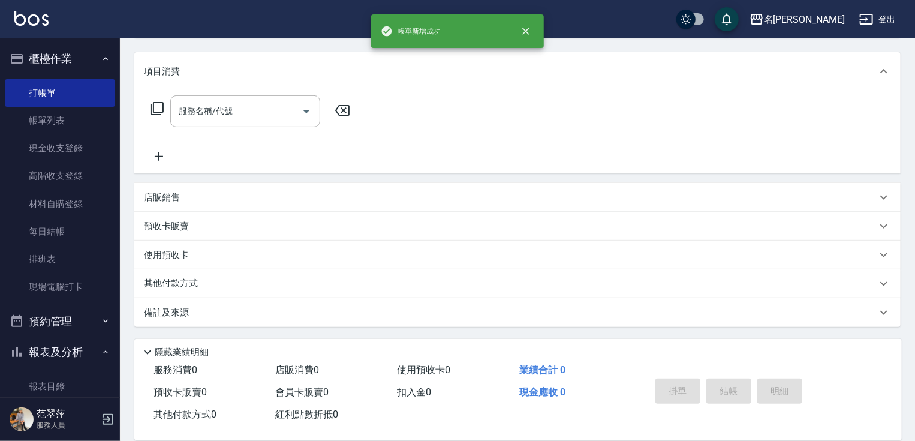
scroll to position [0, 0]
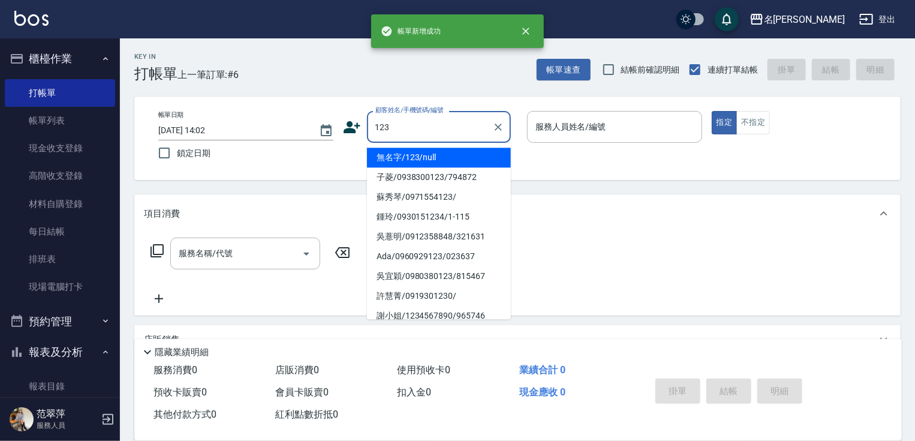
click at [447, 161] on li "無名字/123/null" at bounding box center [439, 158] width 144 height 20
type input "無名字/123/null"
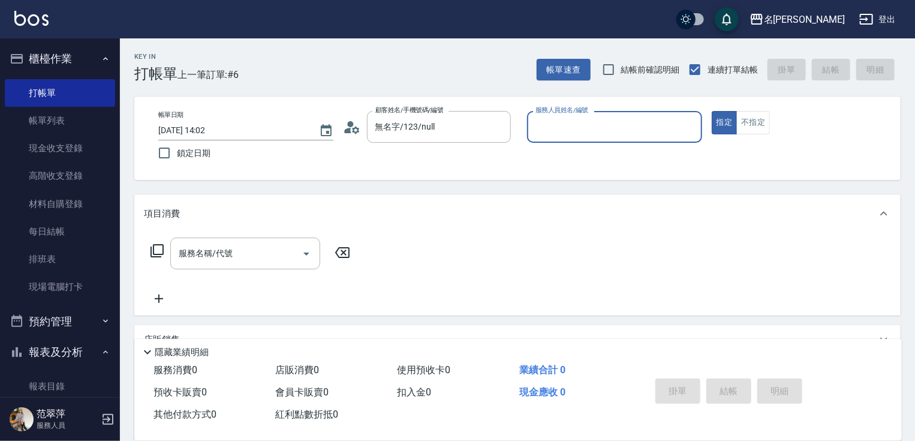
drag, startPoint x: 570, startPoint y: 127, endPoint x: 572, endPoint y: 142, distance: 14.5
click at [570, 127] on input "服務人員姓名/編號" at bounding box center [615, 126] width 164 height 21
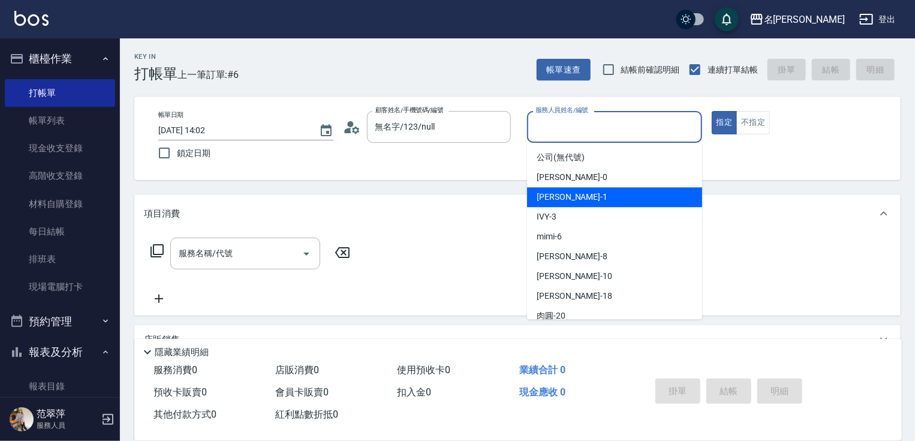
click at [577, 195] on div "[PERSON_NAME] -1" at bounding box center [614, 197] width 175 height 20
type input "Joanne-1"
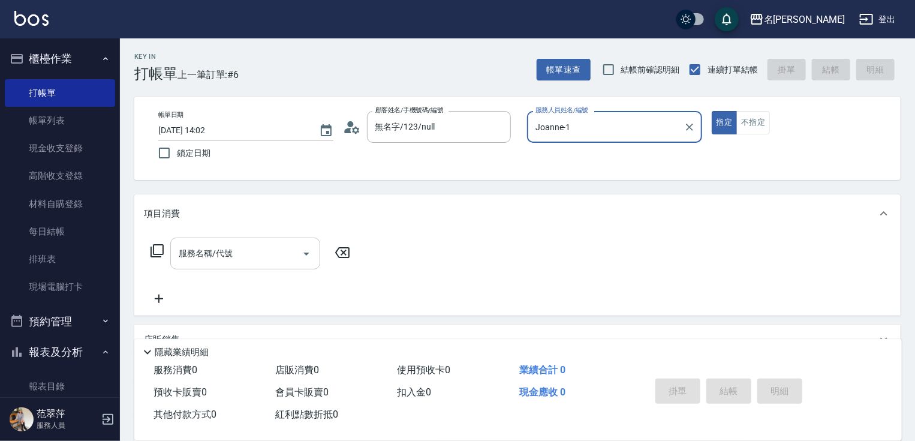
click at [246, 250] on input "服務名稱/代號" at bounding box center [236, 253] width 121 height 21
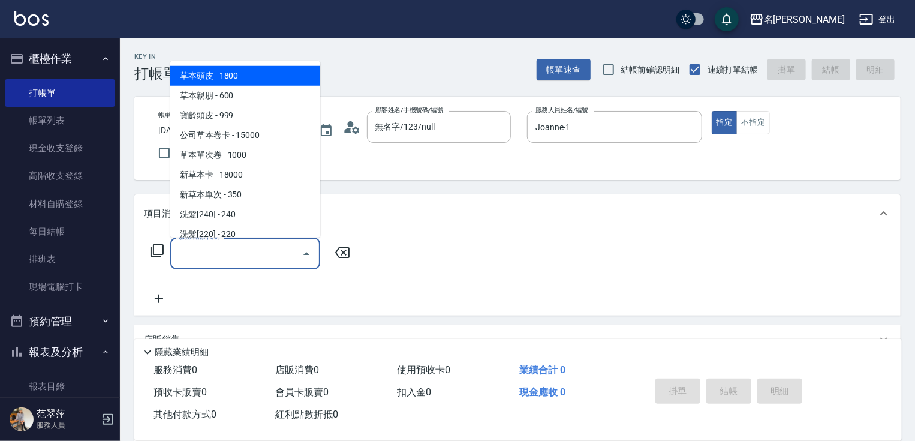
click at [157, 249] on icon at bounding box center [157, 250] width 14 height 14
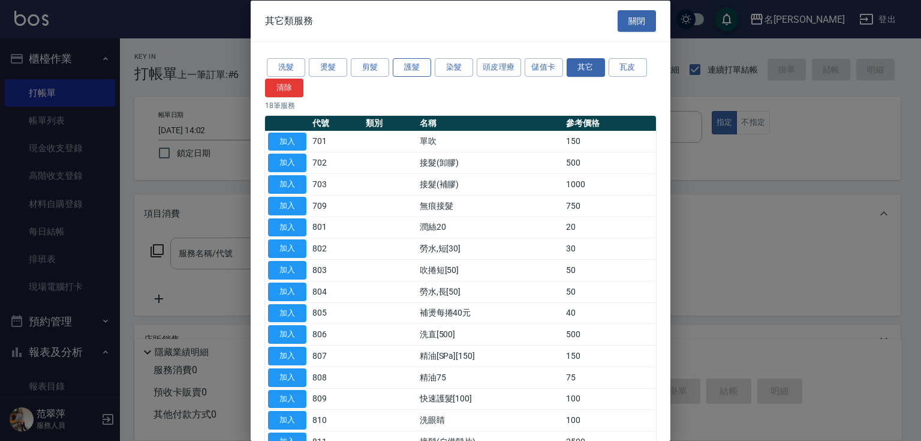
click at [419, 65] on button "護髮" at bounding box center [412, 67] width 38 height 19
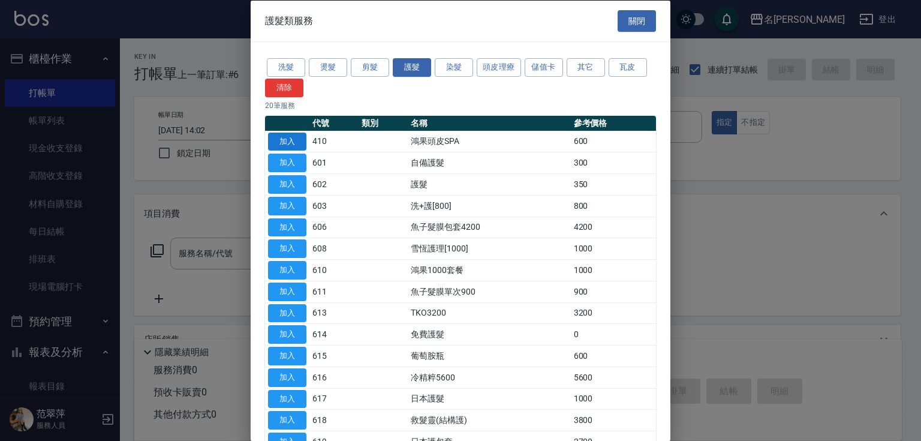
click at [285, 139] on button "加入" at bounding box center [287, 141] width 38 height 19
type input "鴻果頭皮SPA(410)"
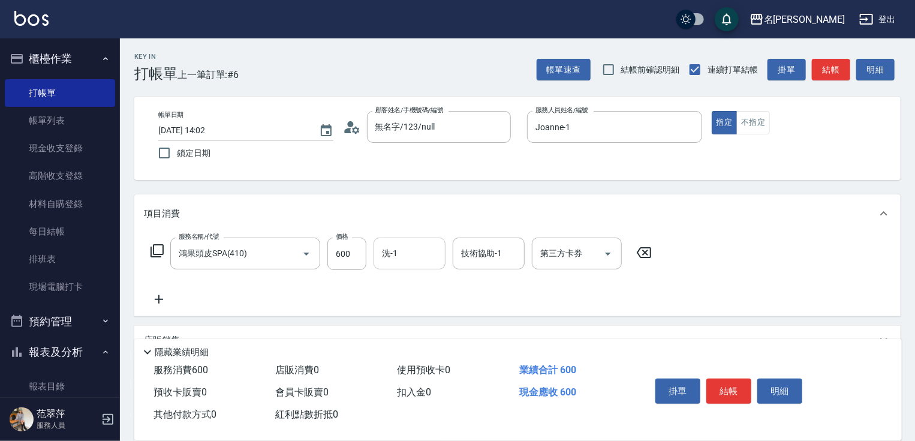
click at [411, 246] on input "洗-1" at bounding box center [409, 253] width 61 height 21
type input "[PERSON_NAME]-18"
click at [162, 297] on icon at bounding box center [159, 299] width 30 height 14
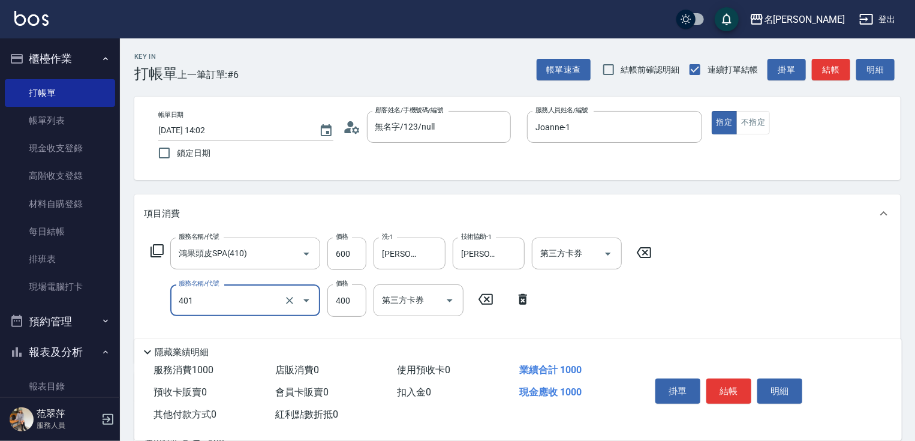
type input "剪髮(400)(401)"
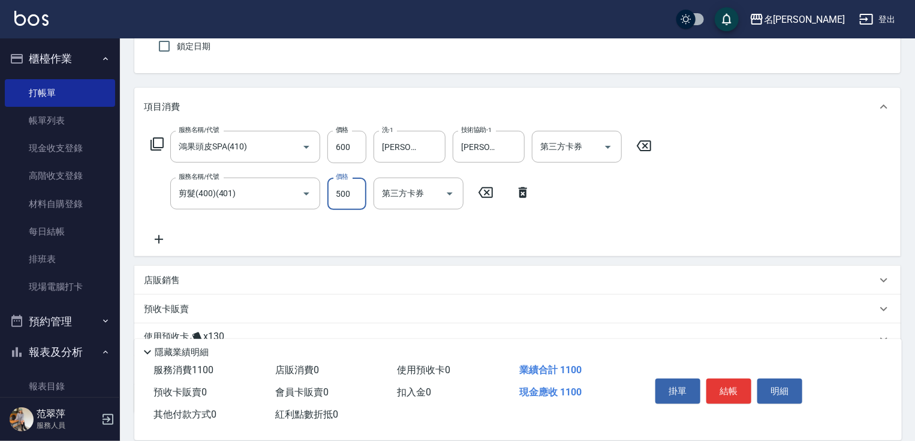
scroll to position [122, 0]
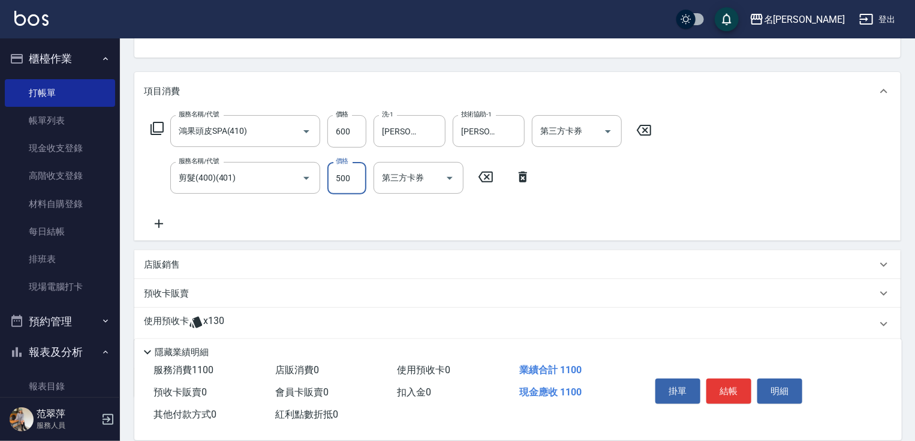
type input "500"
click at [158, 219] on icon at bounding box center [159, 223] width 8 height 8
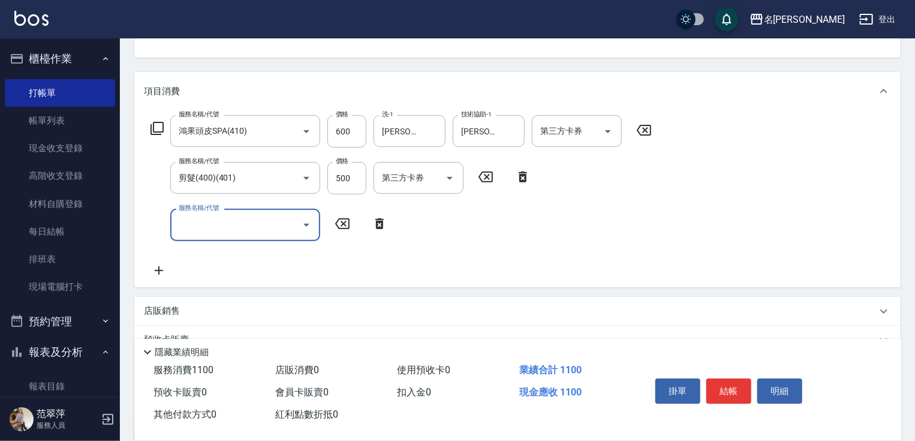
click at [158, 127] on icon at bounding box center [157, 128] width 14 height 14
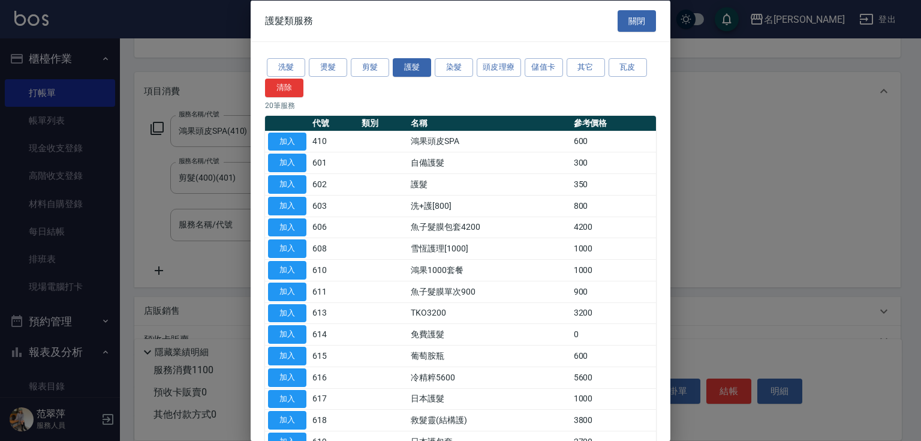
click at [601, 56] on div "洗髮 燙髮 剪髮 護髮 染髮 頭皮理療 儲值卡 其它 瓦皮 清除" at bounding box center [460, 76] width 391 height 41
click at [599, 62] on button "其它" at bounding box center [586, 67] width 38 height 19
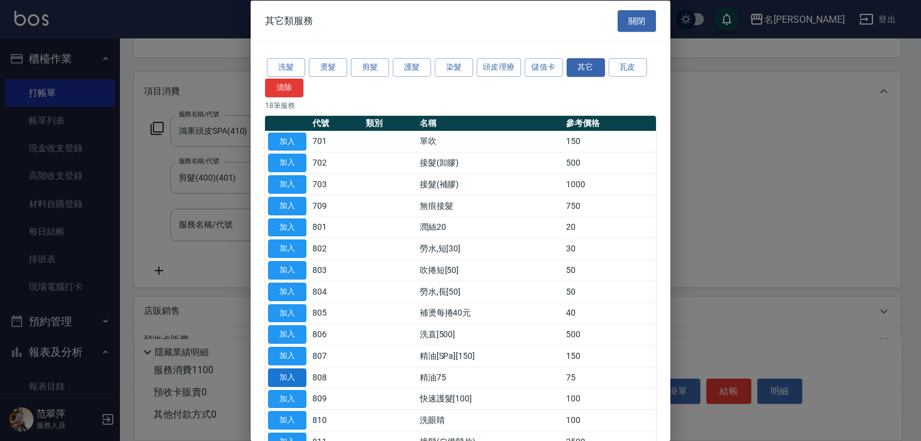
click at [294, 371] on button "加入" at bounding box center [287, 377] width 38 height 19
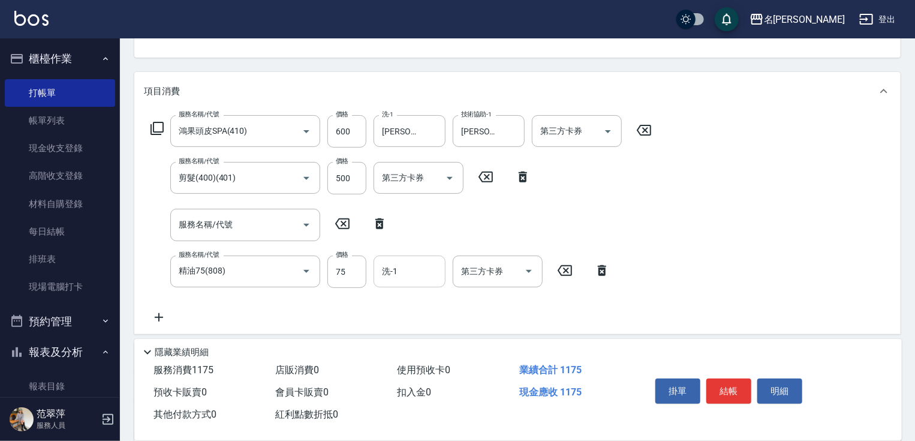
click at [413, 273] on input "洗-1" at bounding box center [409, 271] width 61 height 21
type input "[PERSON_NAME]-18"
click at [734, 379] on button "結帳" at bounding box center [728, 390] width 45 height 25
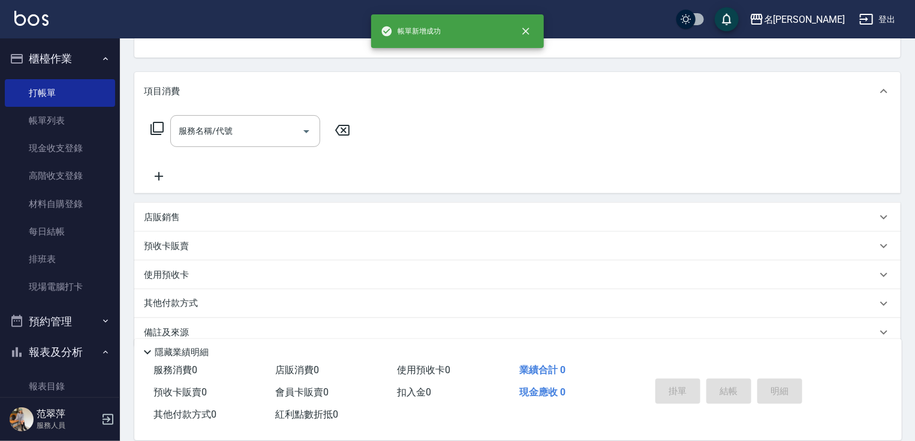
scroll to position [116, 0]
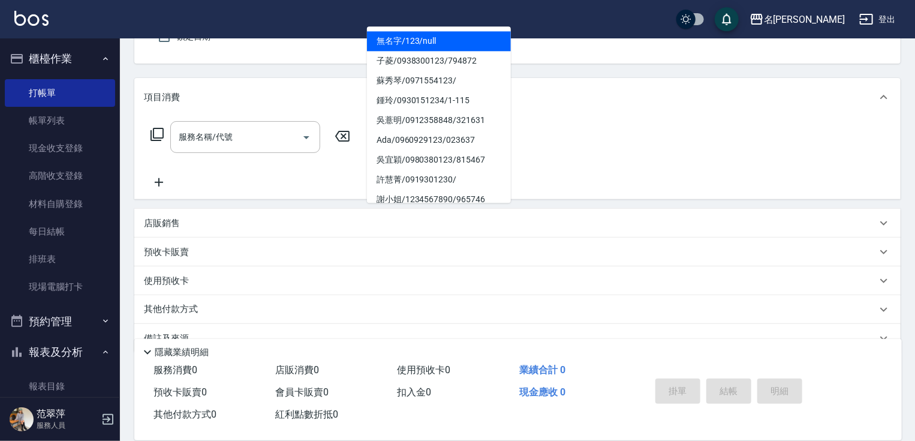
click at [425, 35] on li "無名字/123/null" at bounding box center [439, 41] width 144 height 20
type input "無名字/123/null"
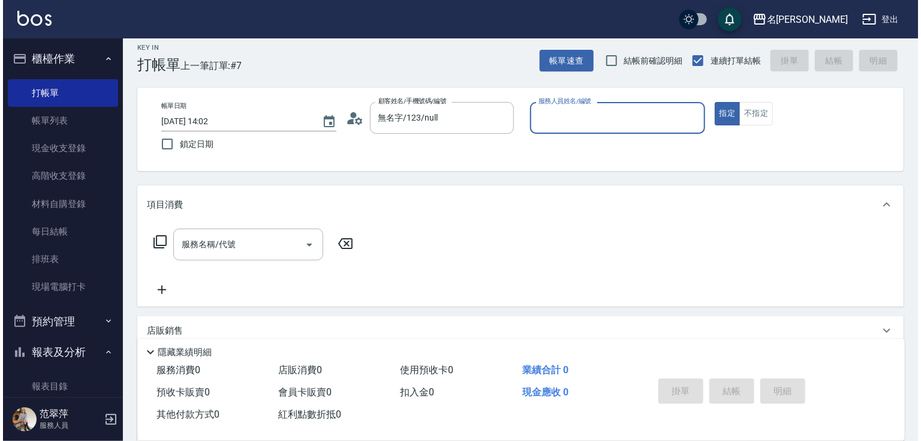
scroll to position [0, 0]
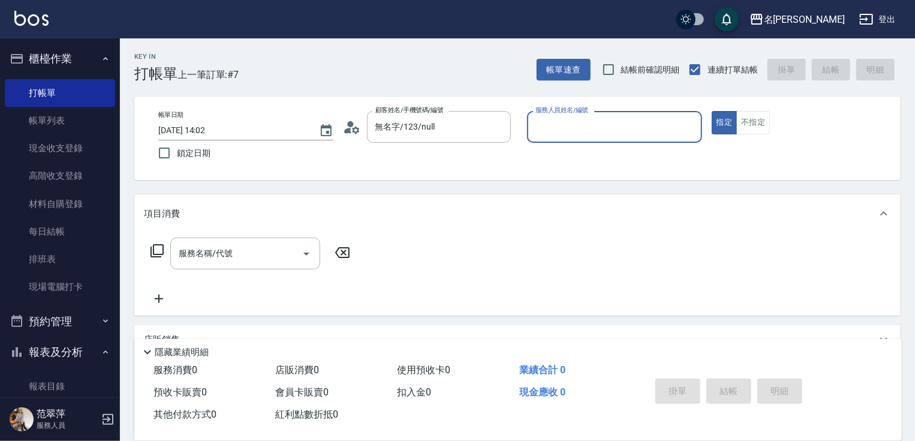
click at [532, 130] on div "服務人員姓名/編號" at bounding box center [614, 127] width 175 height 32
type input "mimi-6"
type button "true"
click at [266, 252] on input "服務名稱/代號" at bounding box center [236, 253] width 121 height 21
click at [161, 247] on icon at bounding box center [157, 250] width 14 height 14
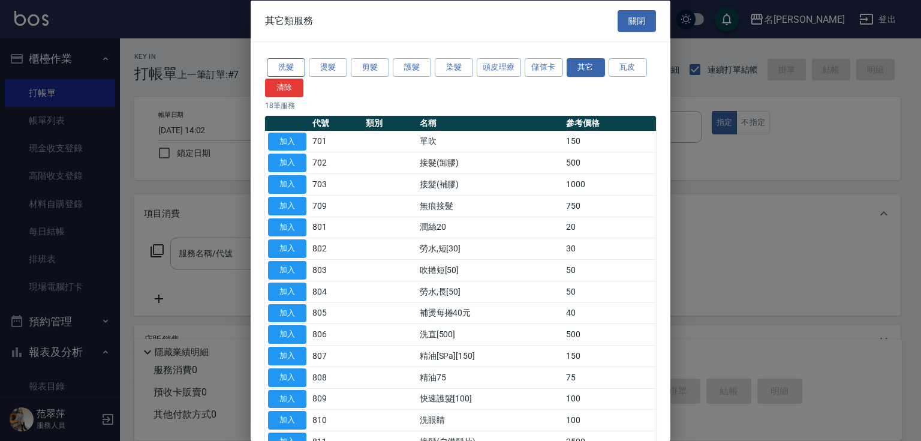
click at [297, 62] on button "洗髮" at bounding box center [286, 67] width 38 height 19
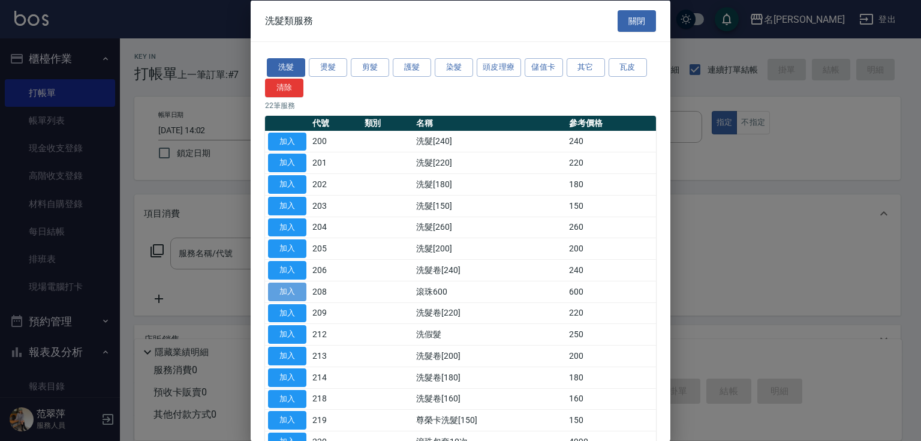
click at [290, 287] on button "加入" at bounding box center [287, 291] width 38 height 19
type input "滾珠600(208)"
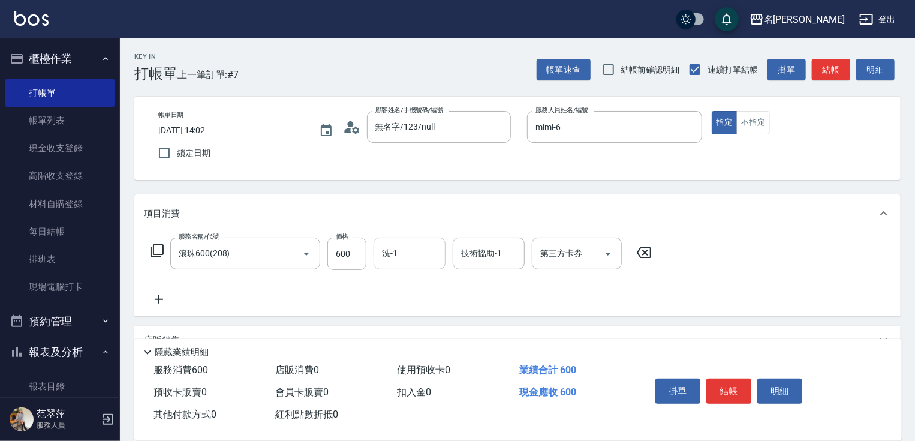
click at [389, 254] on div "洗-1 洗-1" at bounding box center [410, 253] width 72 height 32
type input "鴨肉-23"
click at [154, 293] on icon at bounding box center [159, 299] width 30 height 14
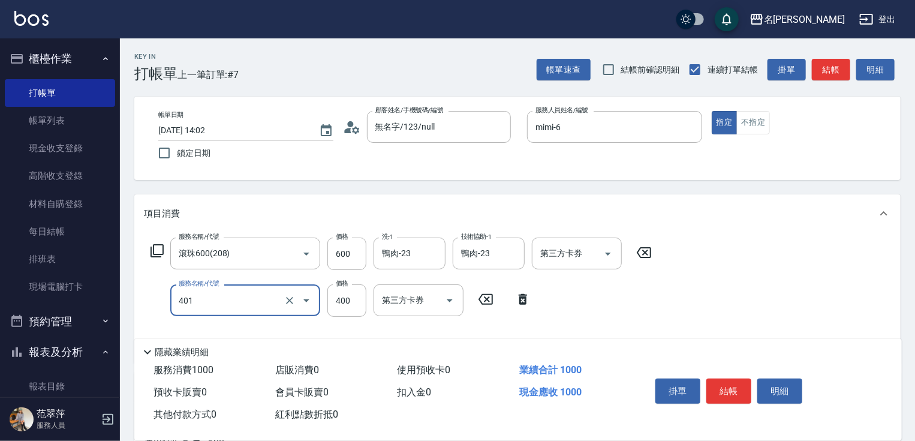
type input "剪髮(400)(401)"
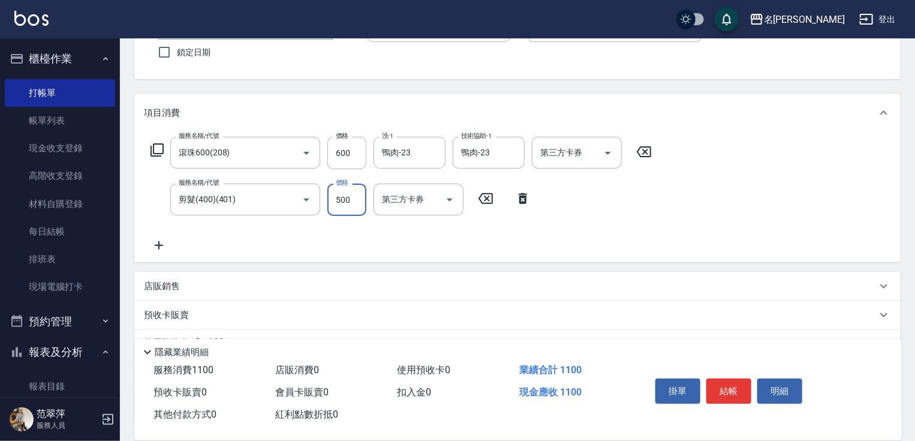
scroll to position [161, 0]
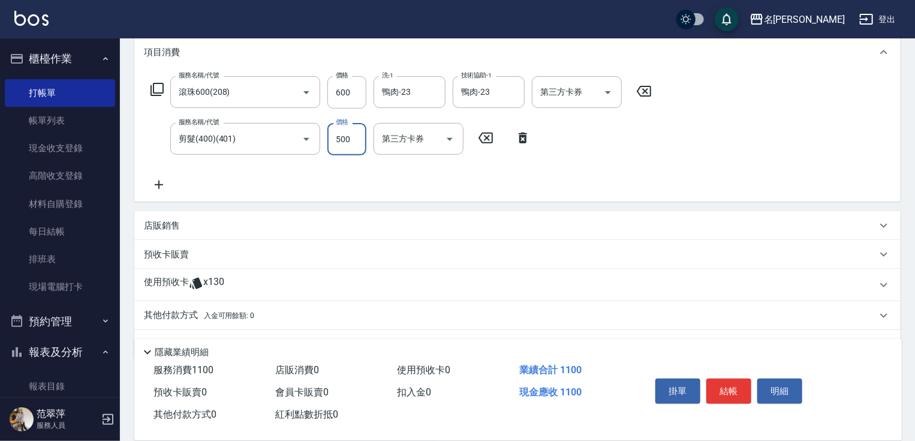
type input "500"
click at [155, 184] on icon at bounding box center [159, 185] width 8 height 8
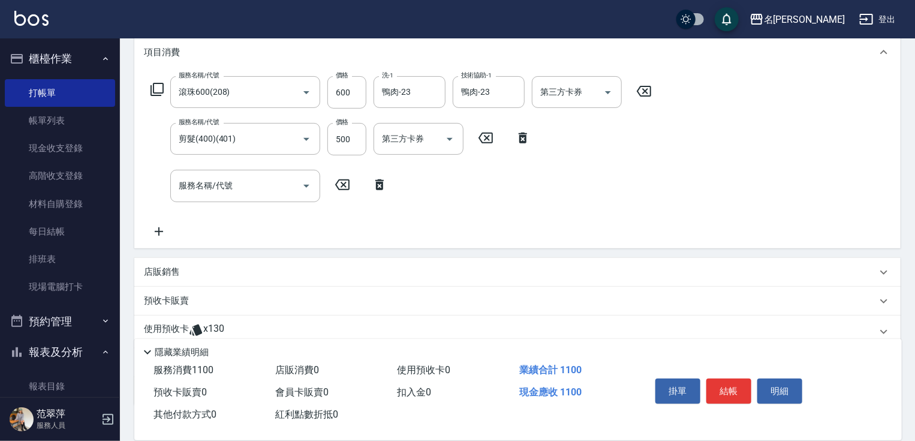
click at [158, 86] on icon at bounding box center [157, 89] width 14 height 14
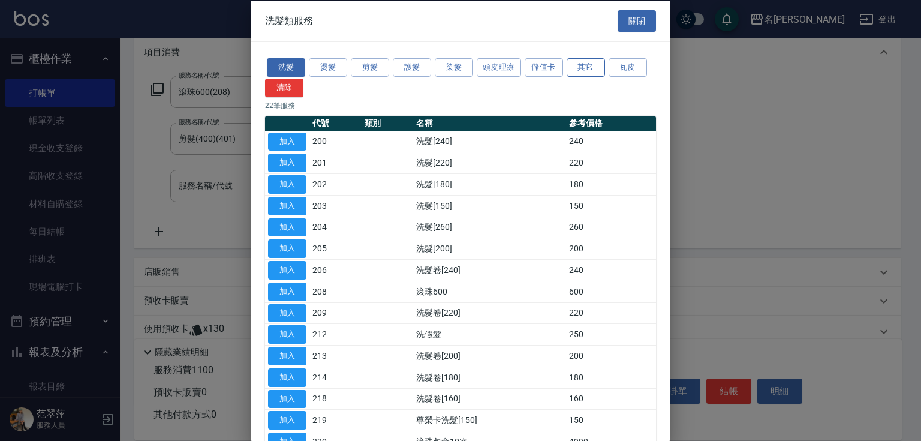
click at [591, 67] on button "其它" at bounding box center [586, 67] width 38 height 19
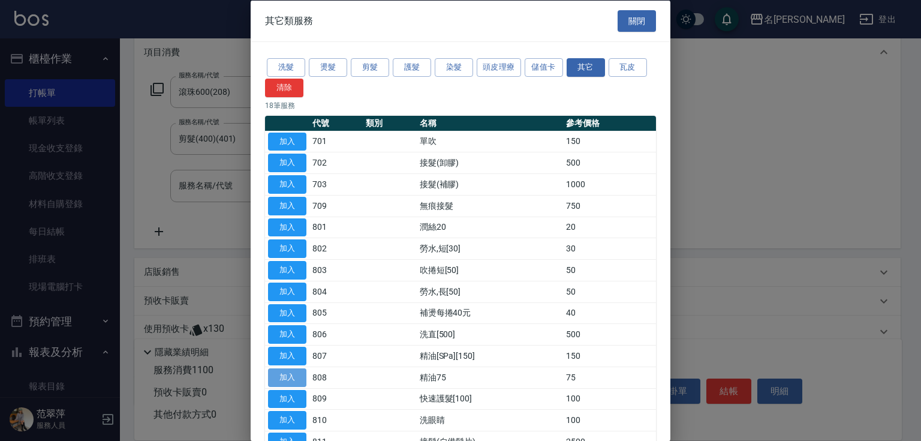
click at [281, 374] on button "加入" at bounding box center [287, 377] width 38 height 19
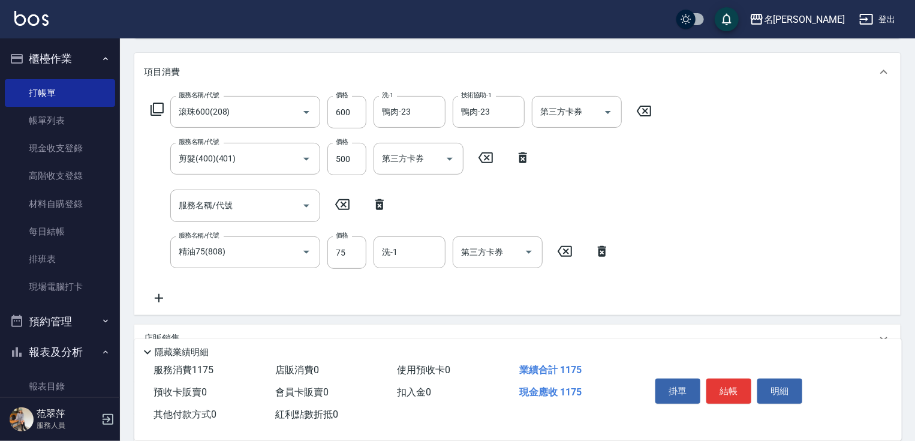
scroll to position [194, 0]
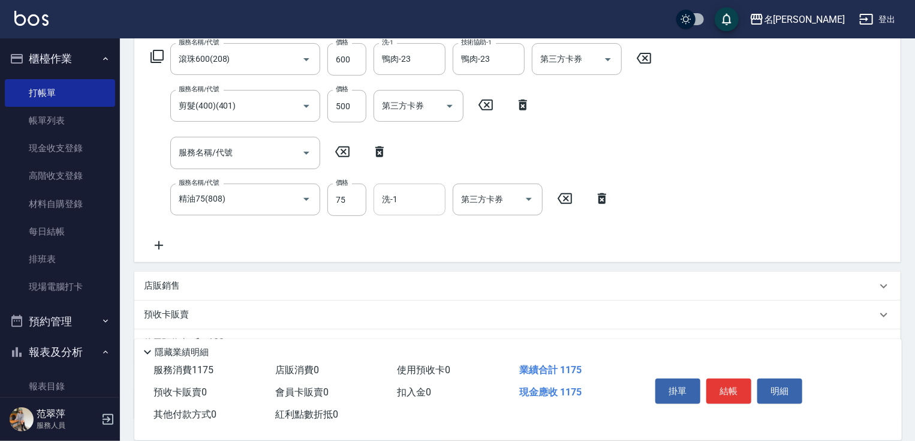
click at [388, 203] on div "洗-1 洗-1" at bounding box center [410, 200] width 72 height 32
type input "鴨肉-23"
click at [730, 391] on button "結帳" at bounding box center [728, 390] width 45 height 25
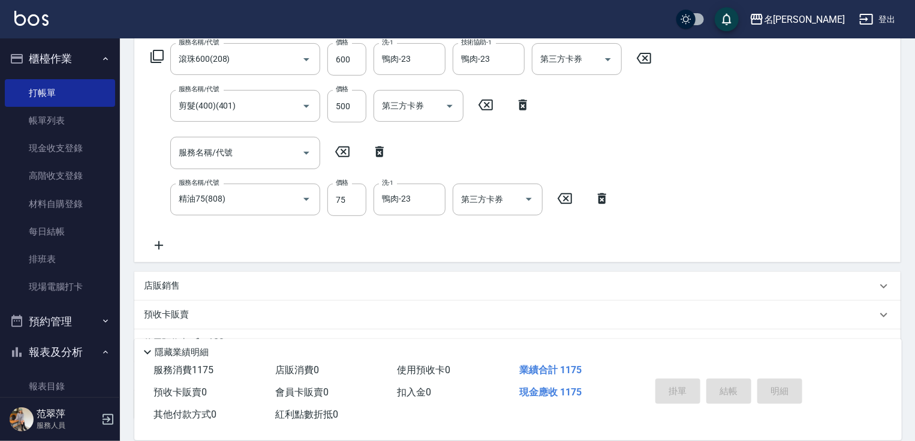
type input "[DATE] 14:03"
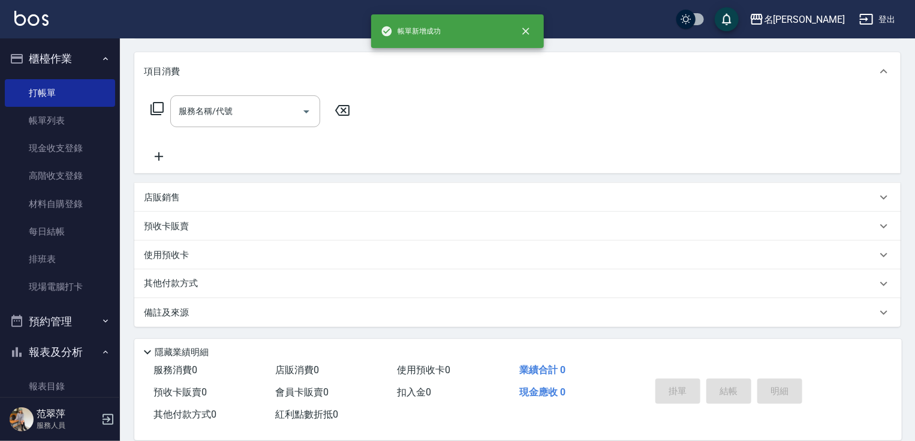
scroll to position [0, 0]
